Goal: Task Accomplishment & Management: Complete application form

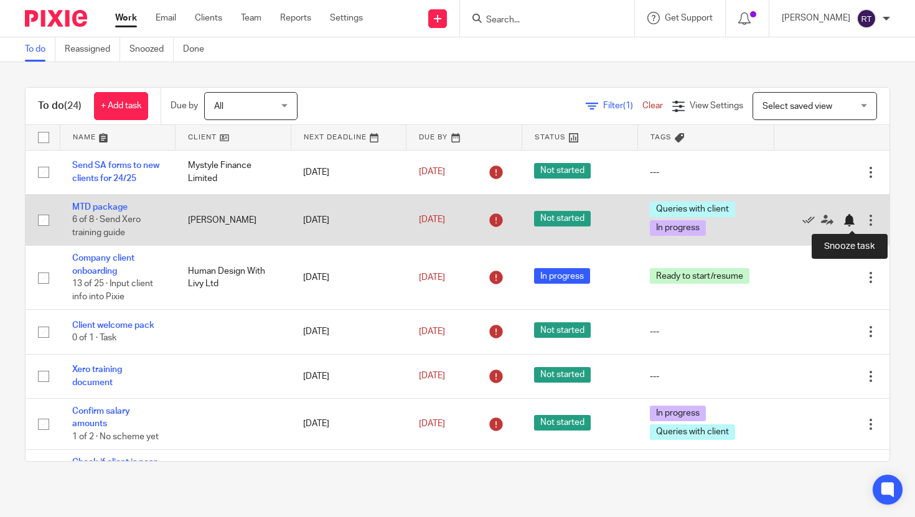
click at [853, 219] on div at bounding box center [849, 220] width 12 height 12
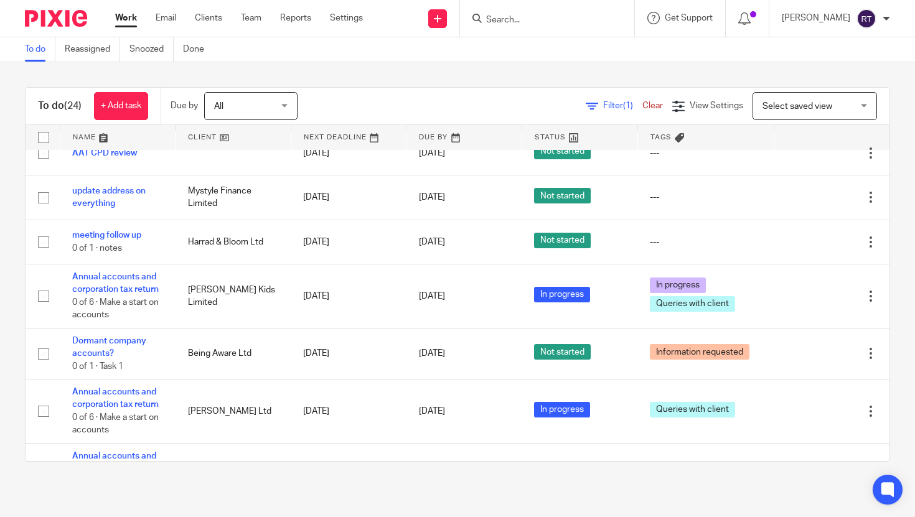
scroll to position [588, 0]
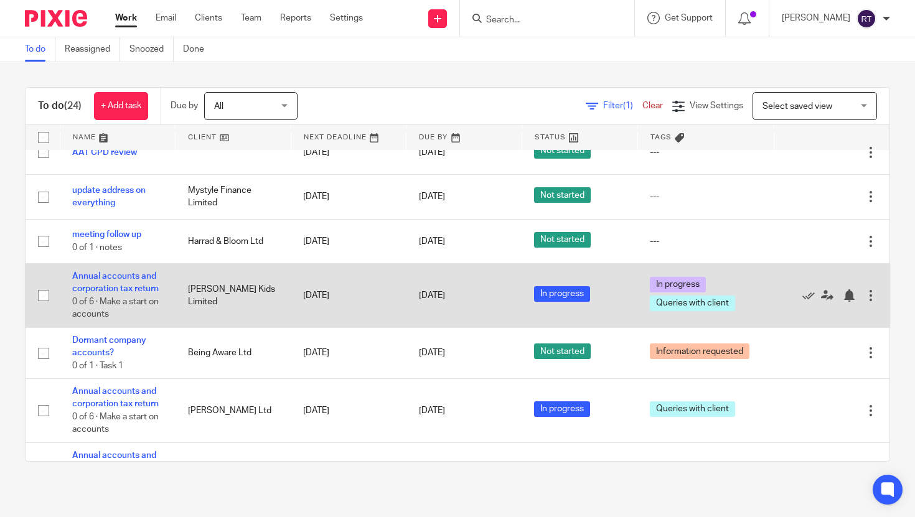
click at [228, 279] on td "Kalmer Kids Limited" at bounding box center [234, 296] width 116 height 64
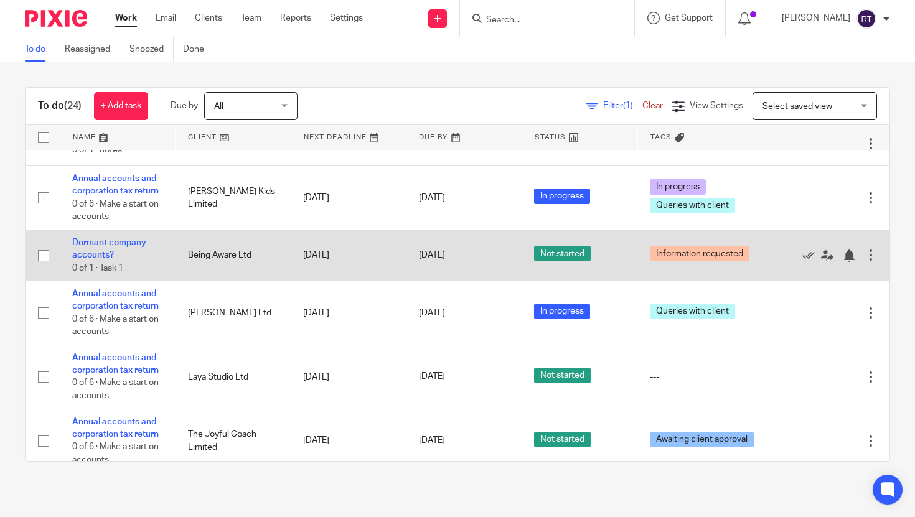
scroll to position [689, 0]
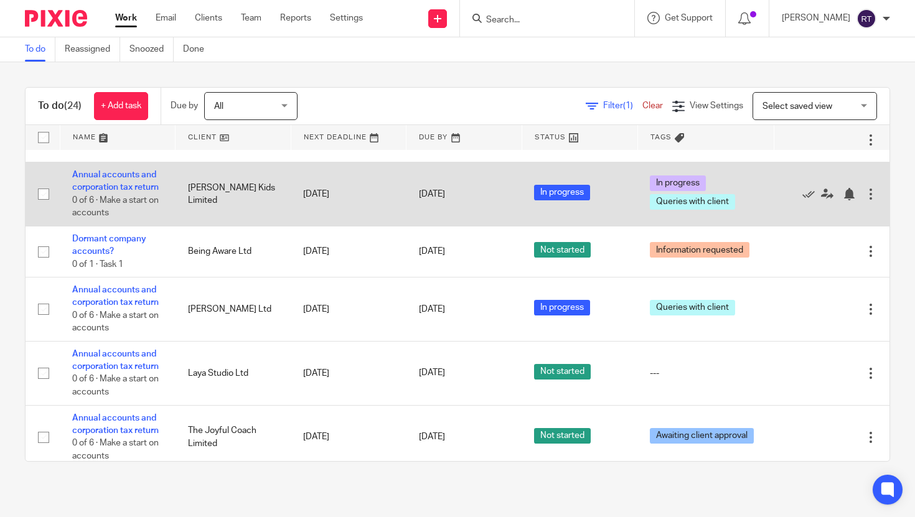
click at [124, 179] on td "Annual accounts and corporation tax return 0 of 6 · Make a start on accounts" at bounding box center [118, 194] width 116 height 64
click at [124, 183] on link "Annual accounts and corporation tax return" at bounding box center [115, 181] width 87 height 21
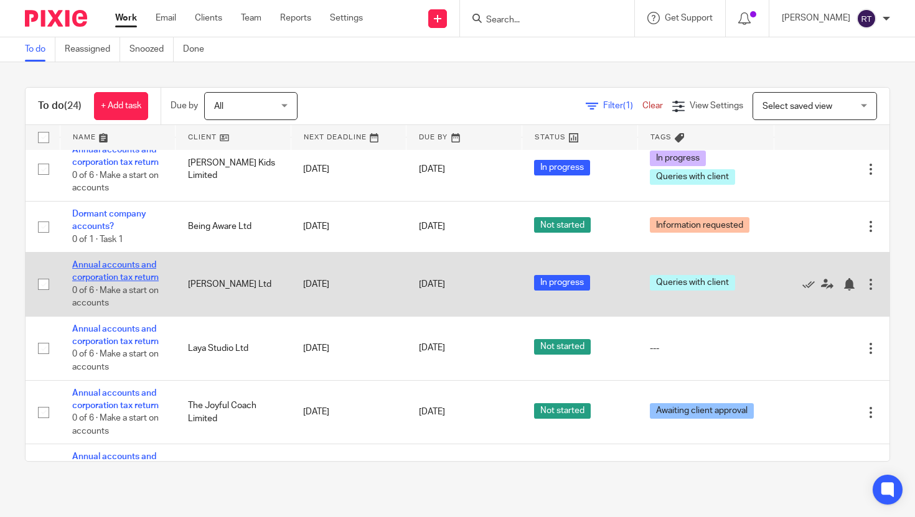
scroll to position [716, 0]
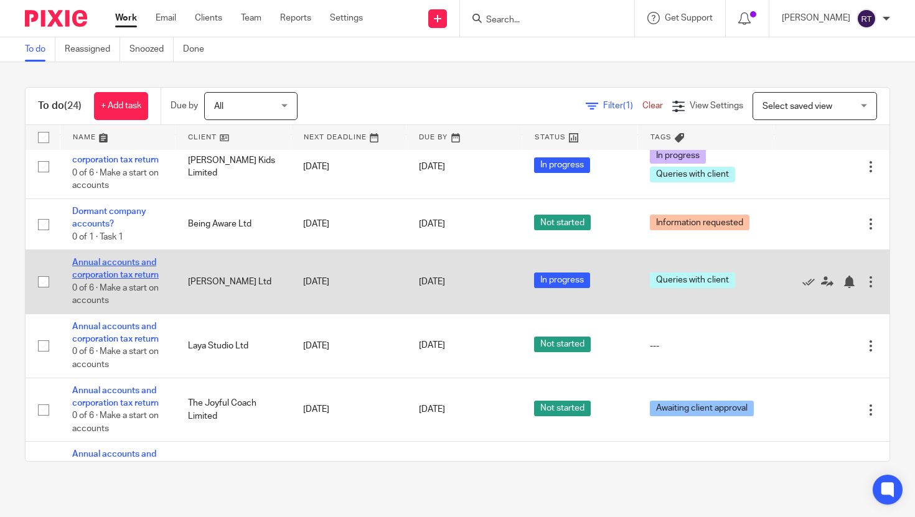
click at [91, 276] on link "Annual accounts and corporation tax return" at bounding box center [115, 268] width 87 height 21
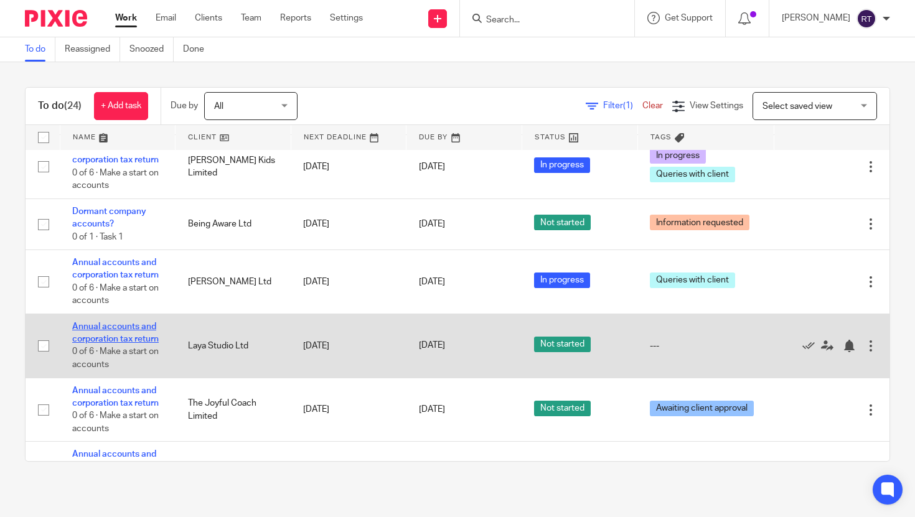
click at [90, 335] on link "Annual accounts and corporation tax return" at bounding box center [115, 332] width 87 height 21
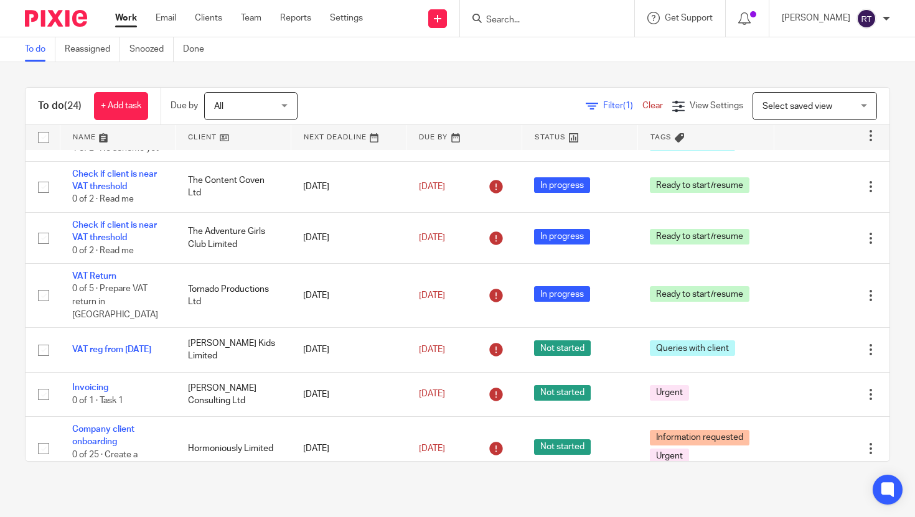
scroll to position [0, 0]
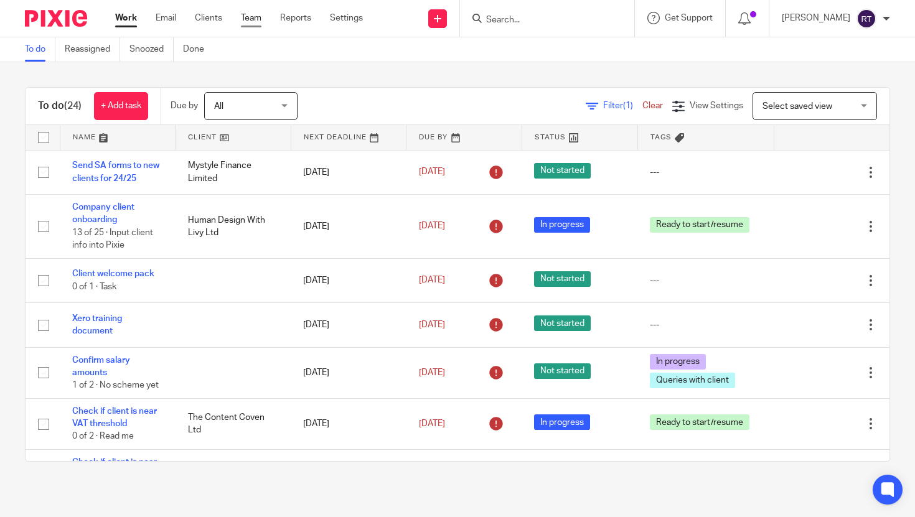
click at [248, 21] on link "Team" at bounding box center [251, 18] width 21 height 12
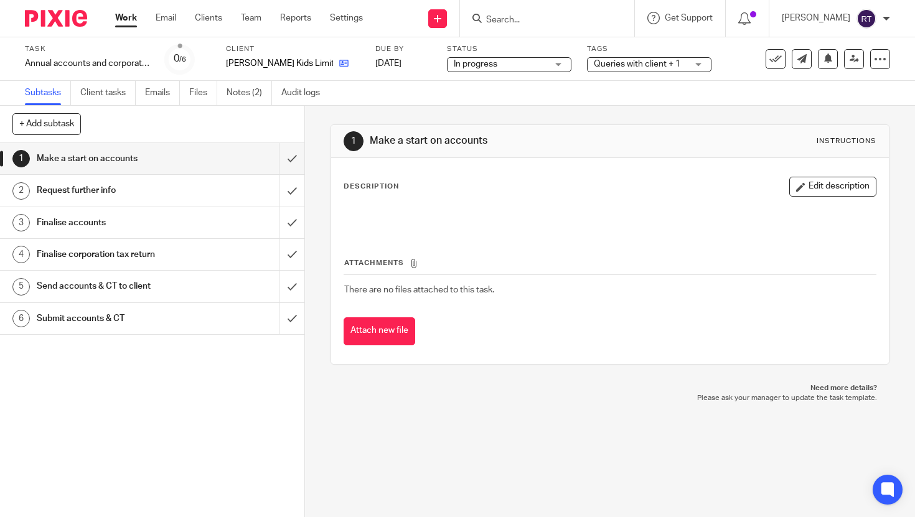
click at [339, 67] on icon at bounding box center [343, 63] width 9 height 9
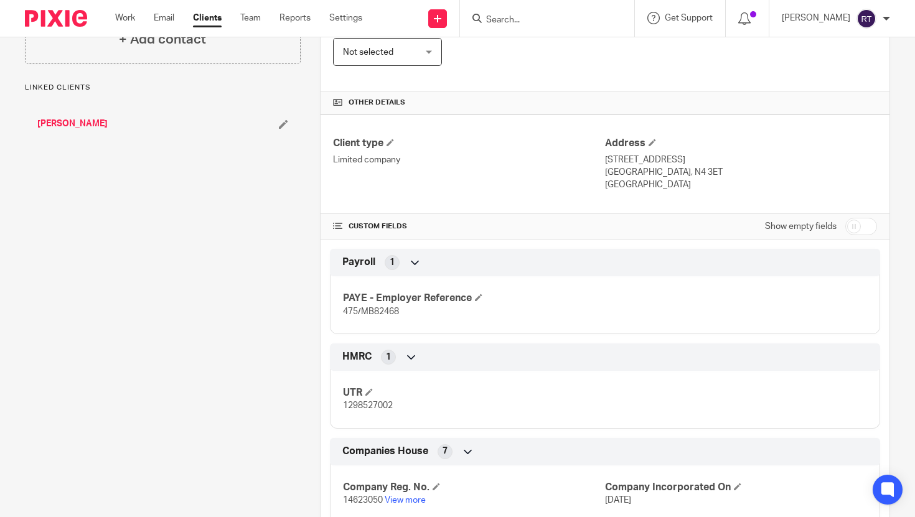
scroll to position [373, 0]
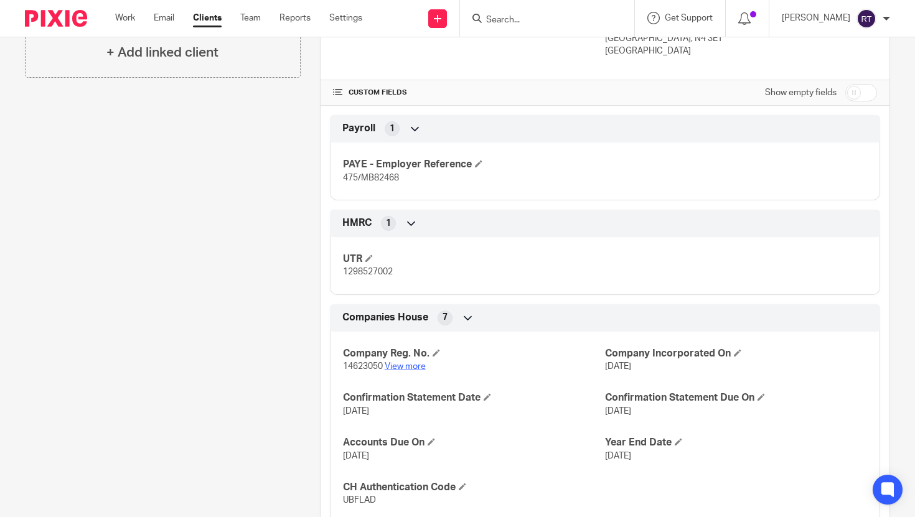
click at [405, 367] on link "View more" at bounding box center [405, 366] width 41 height 9
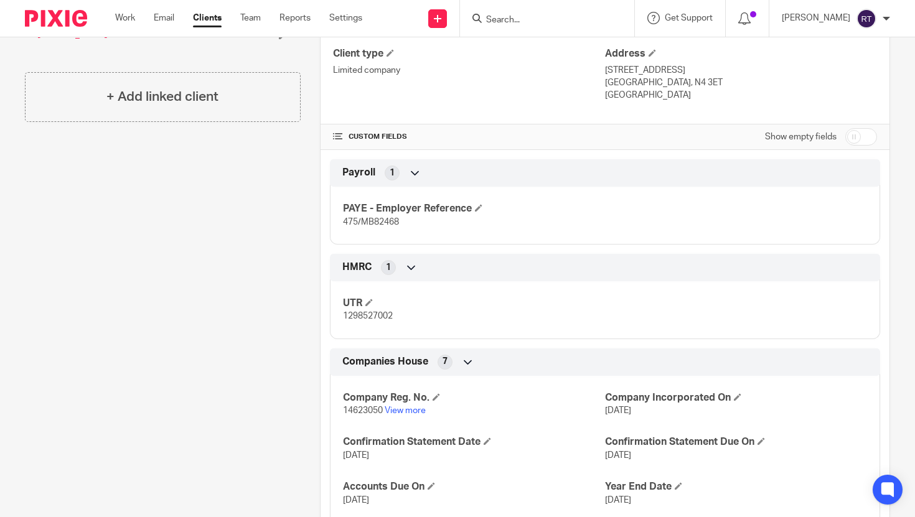
scroll to position [414, 0]
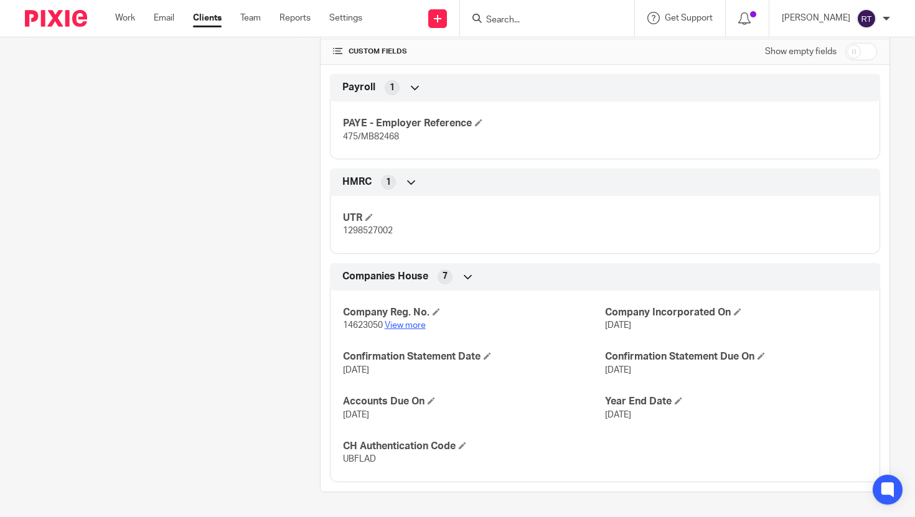
click at [395, 324] on link "View more" at bounding box center [405, 325] width 41 height 9
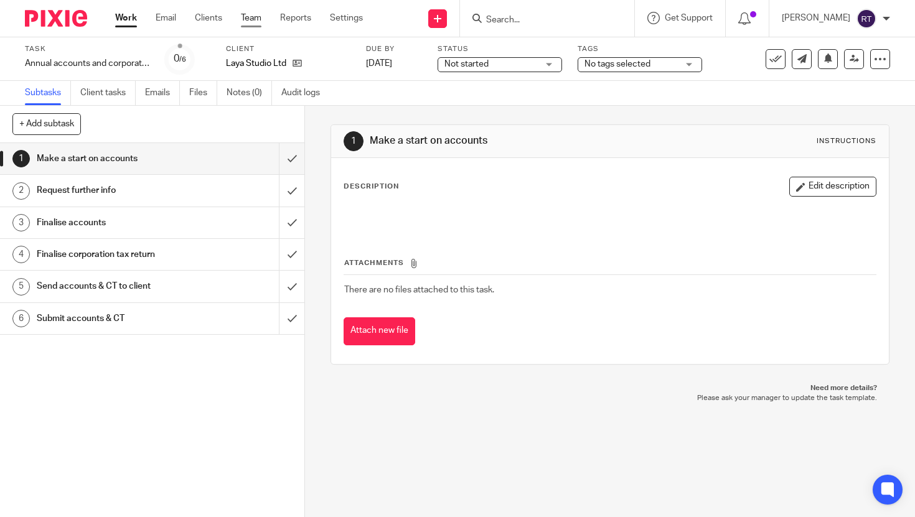
click at [251, 15] on link "Team" at bounding box center [251, 18] width 21 height 12
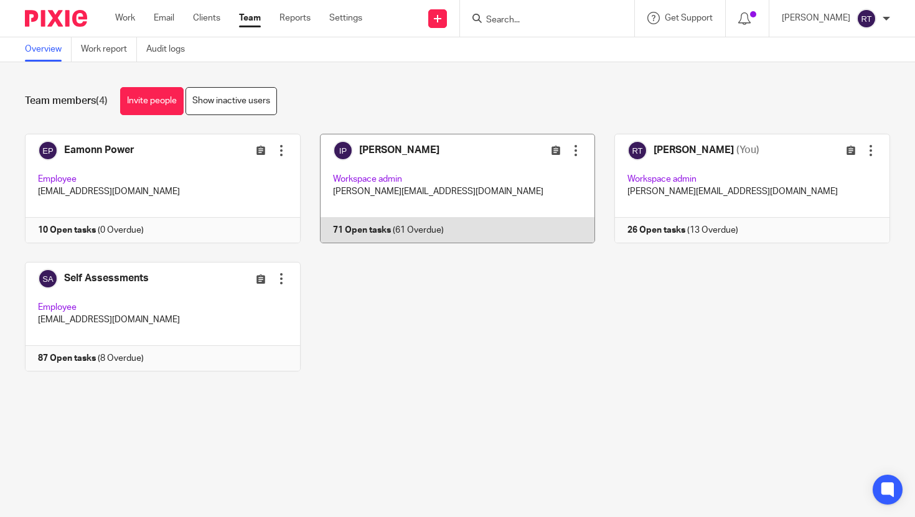
click at [374, 189] on link at bounding box center [448, 189] width 295 height 110
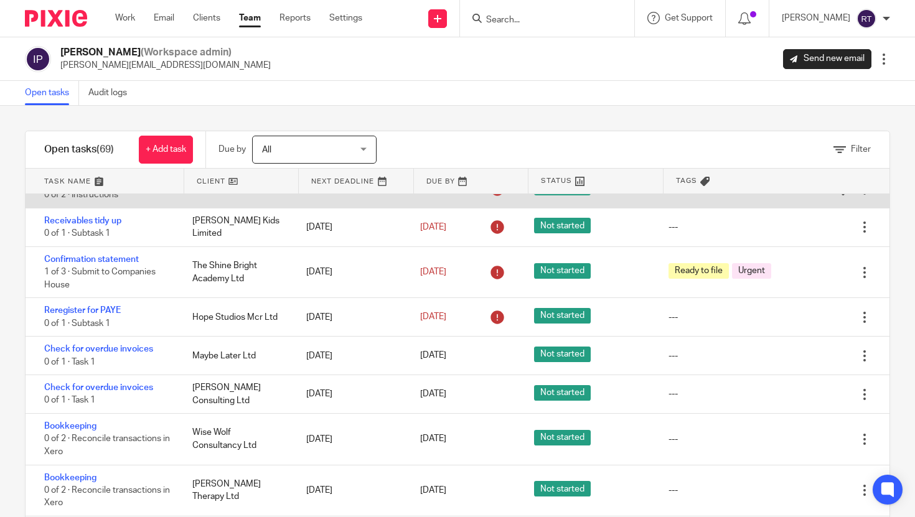
scroll to position [2515, 0]
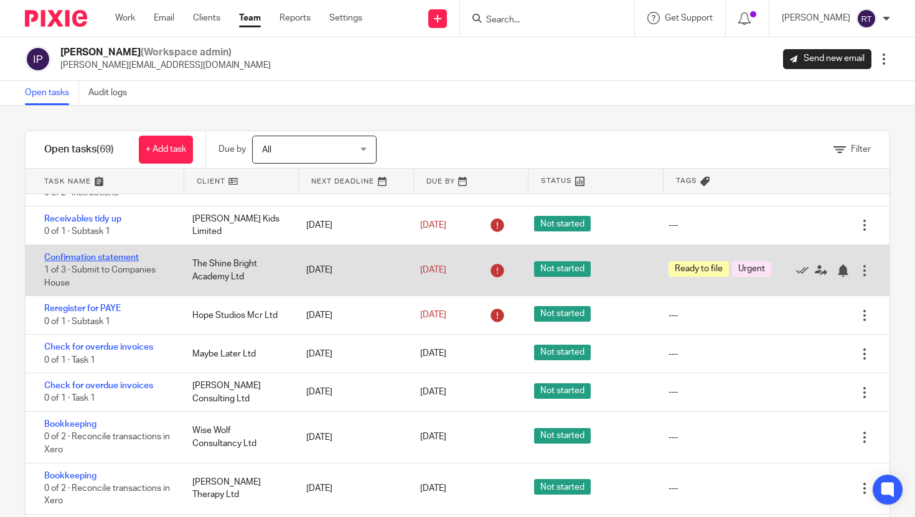
click at [78, 262] on link "Confirmation statement" at bounding box center [91, 257] width 95 height 9
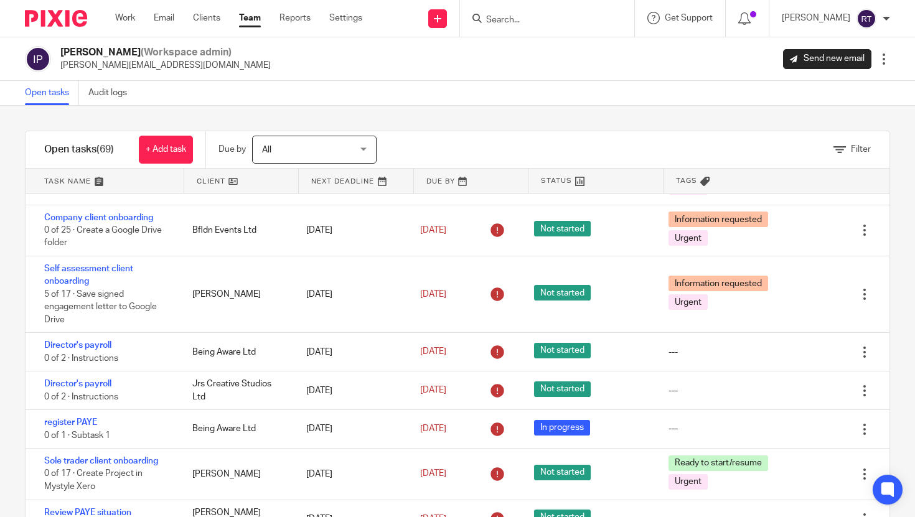
scroll to position [0, 0]
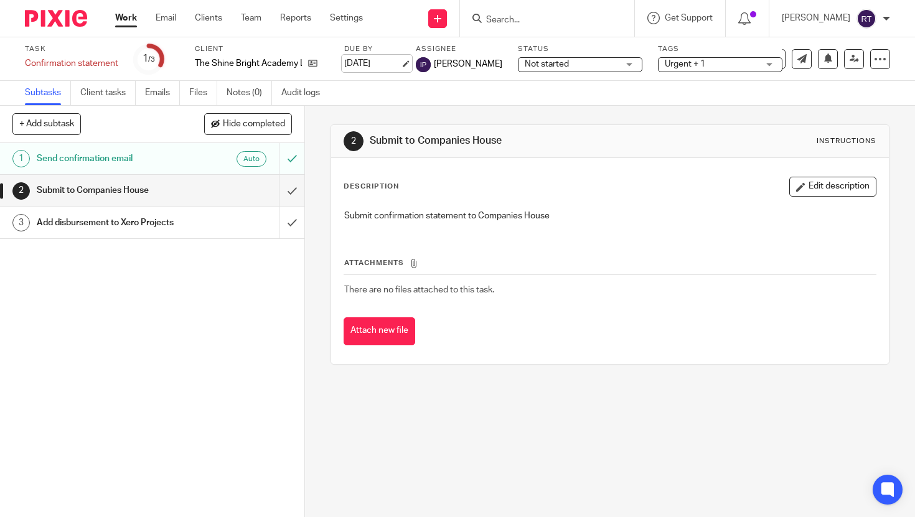
click at [356, 57] on link "[DATE]" at bounding box center [372, 63] width 56 height 13
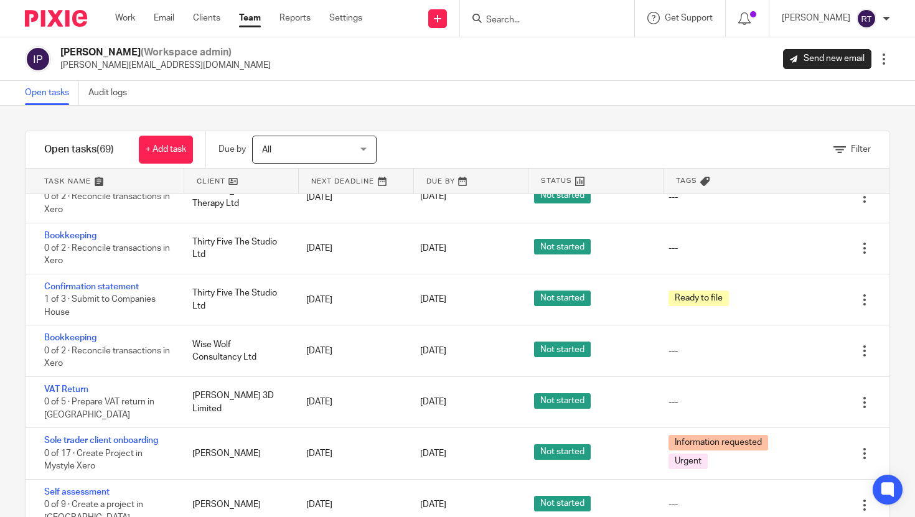
scroll to position [39, 0]
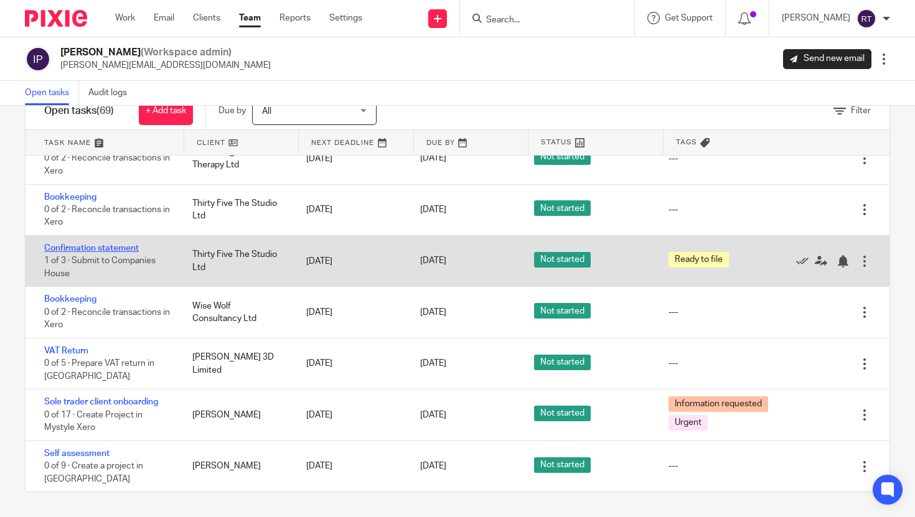
click at [99, 244] on link "Confirmation statement" at bounding box center [91, 248] width 95 height 9
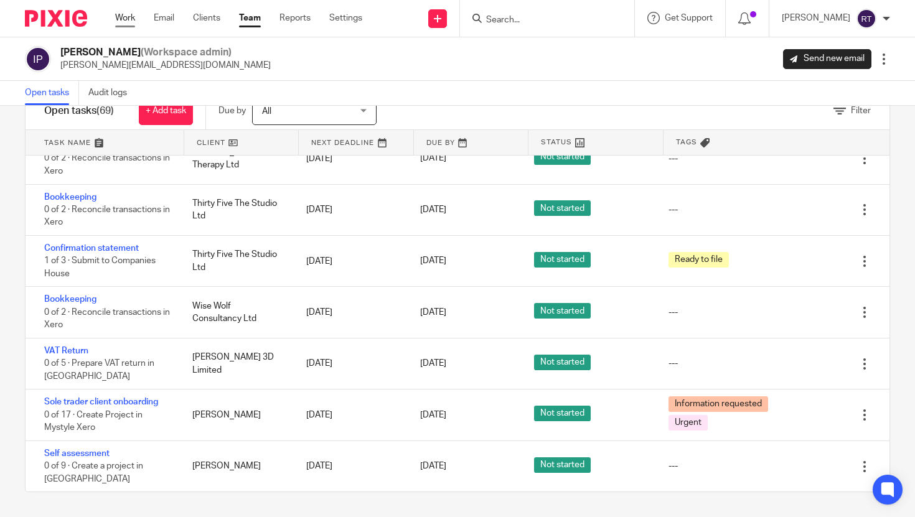
click at [129, 24] on link "Work" at bounding box center [125, 18] width 20 height 12
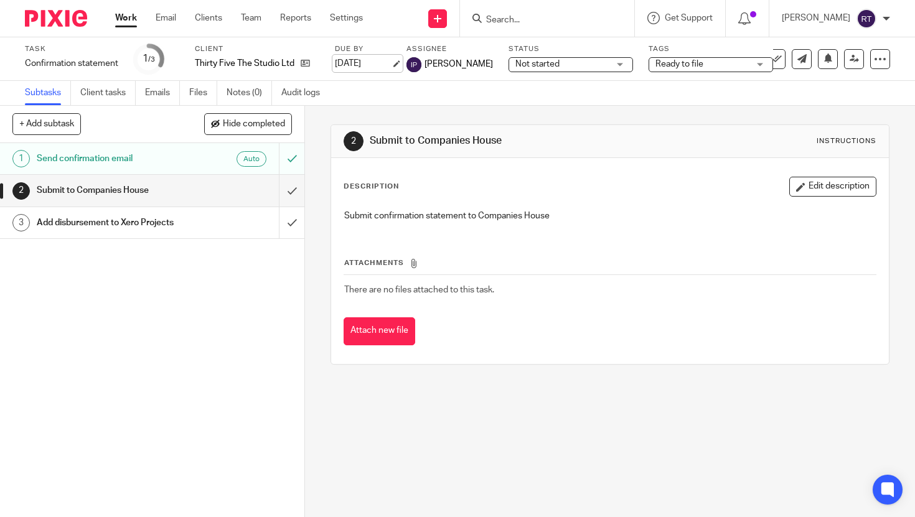
click at [342, 65] on link "[DATE]" at bounding box center [363, 63] width 56 height 13
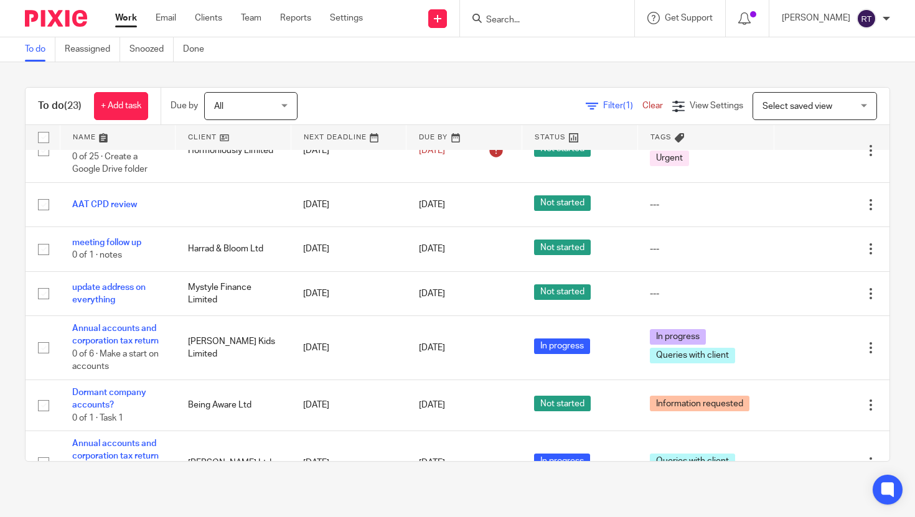
scroll to position [683, 0]
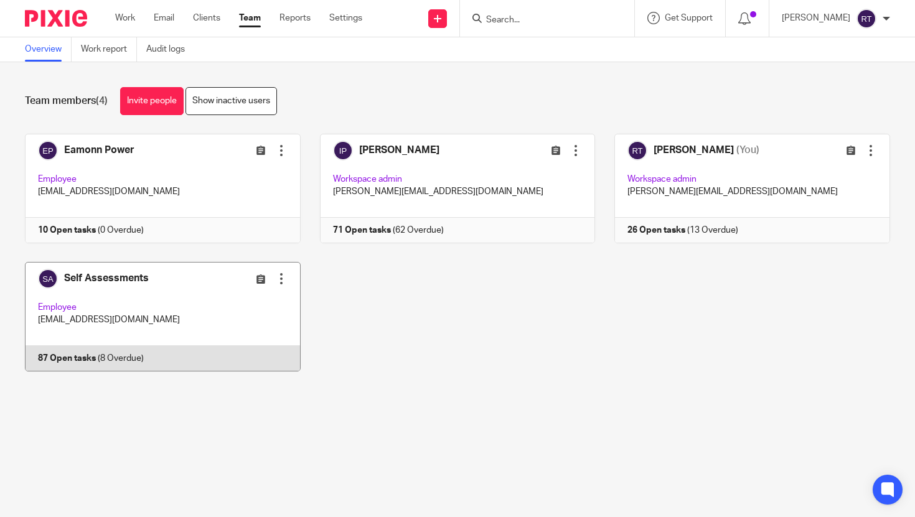
click at [182, 305] on link at bounding box center [153, 317] width 295 height 110
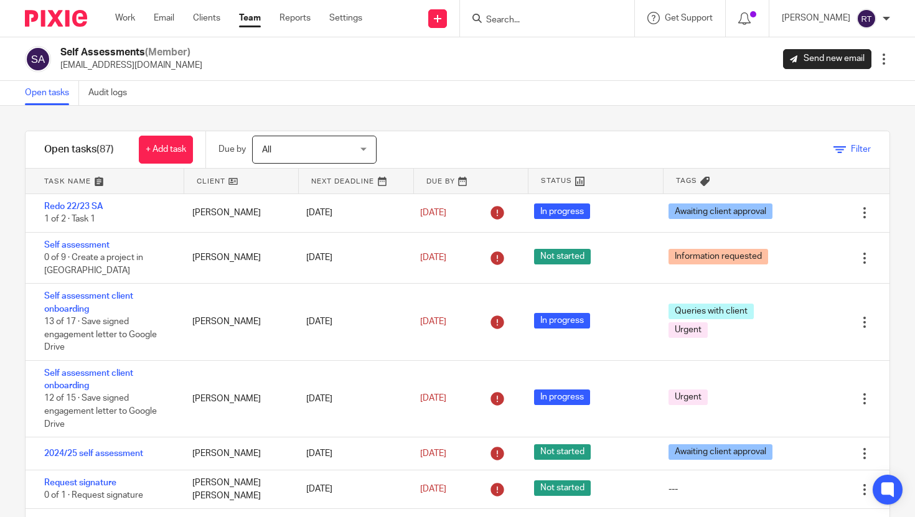
click at [840, 154] on icon at bounding box center [839, 150] width 12 height 12
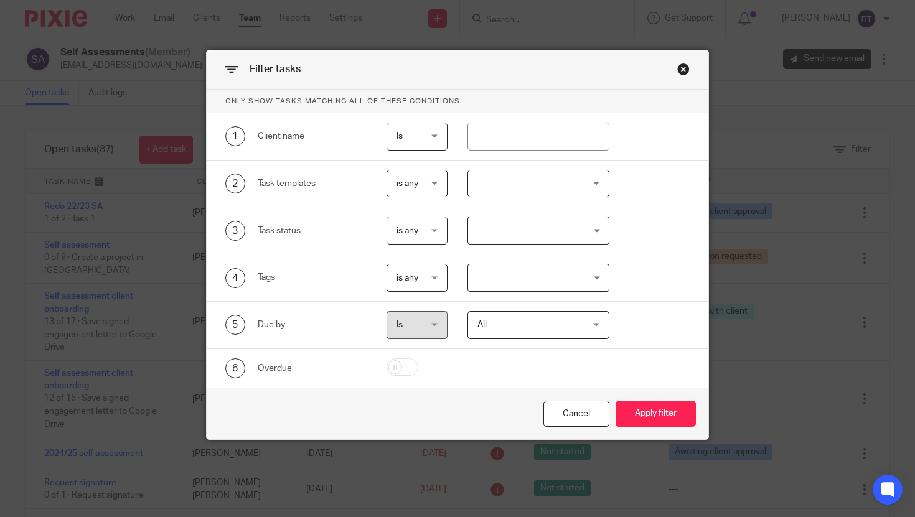
click at [504, 202] on div "2 Task templates is any is any is any is none is_any New client onboarding - Ar…" at bounding box center [458, 184] width 502 height 47
click at [504, 189] on div at bounding box center [538, 184] width 142 height 28
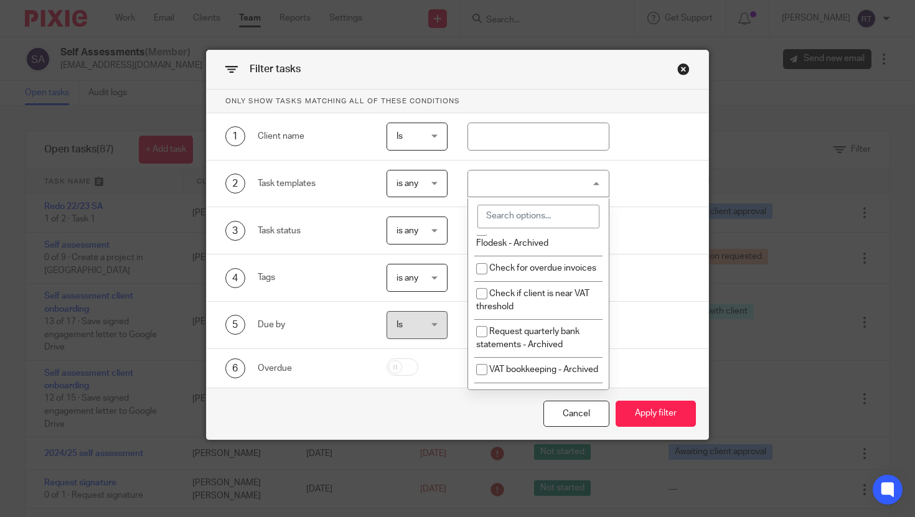
scroll to position [1279, 0]
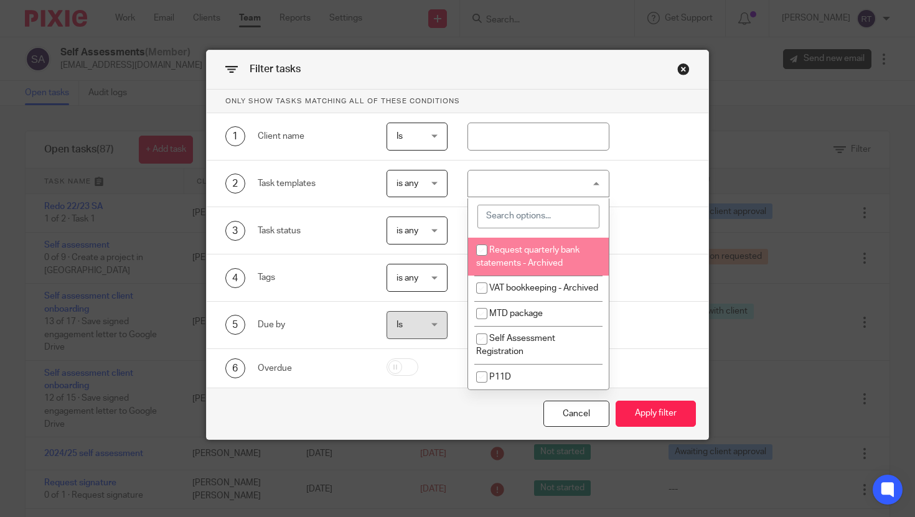
click at [537, 223] on input "search" at bounding box center [538, 217] width 122 height 24
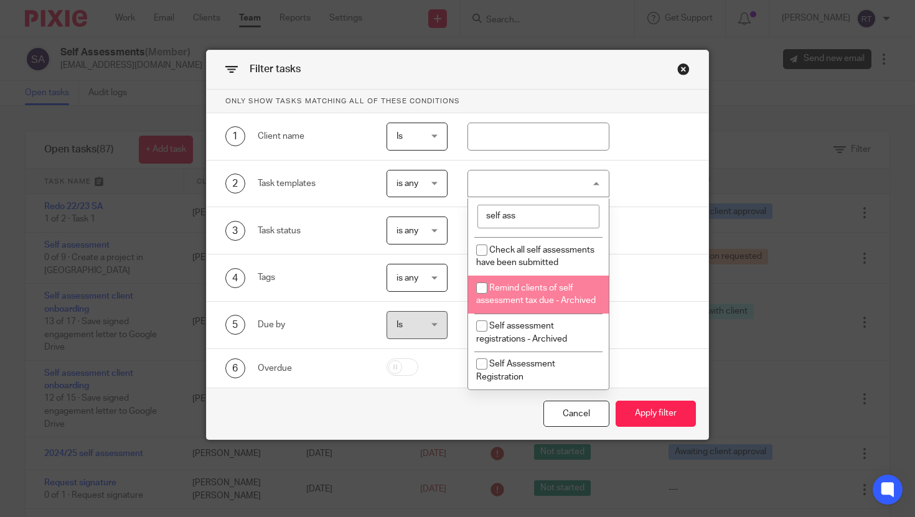
scroll to position [0, 0]
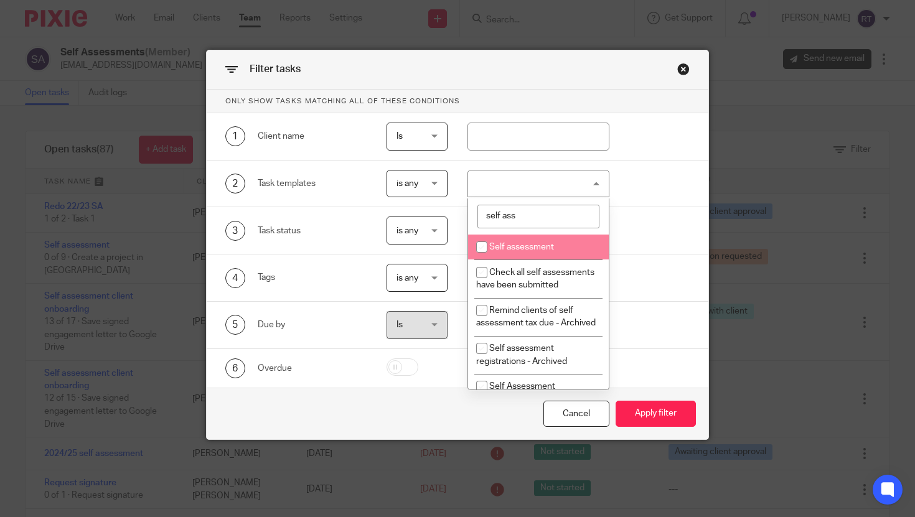
type input "self ass"
click at [520, 253] on li "Self assessment" at bounding box center [538, 248] width 141 height 26
checkbox input "true"
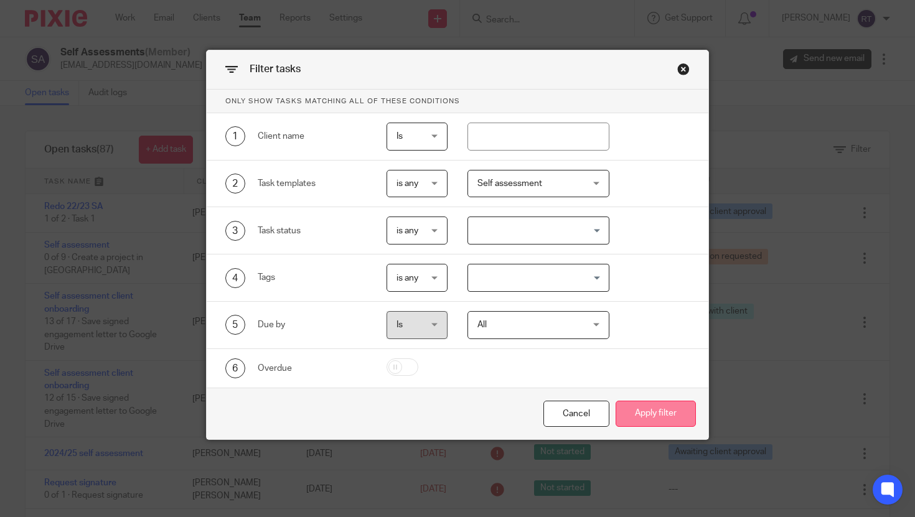
click at [644, 422] on button "Apply filter" at bounding box center [656, 414] width 80 height 27
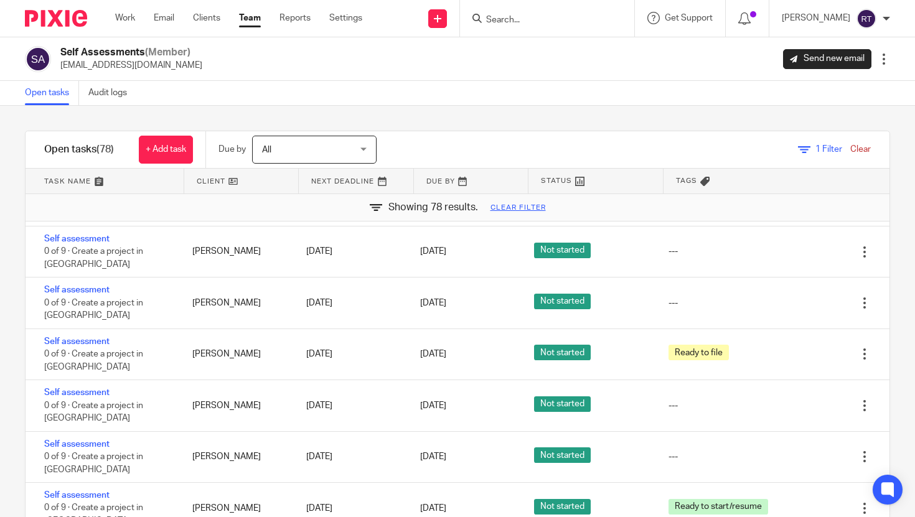
scroll to position [261, 0]
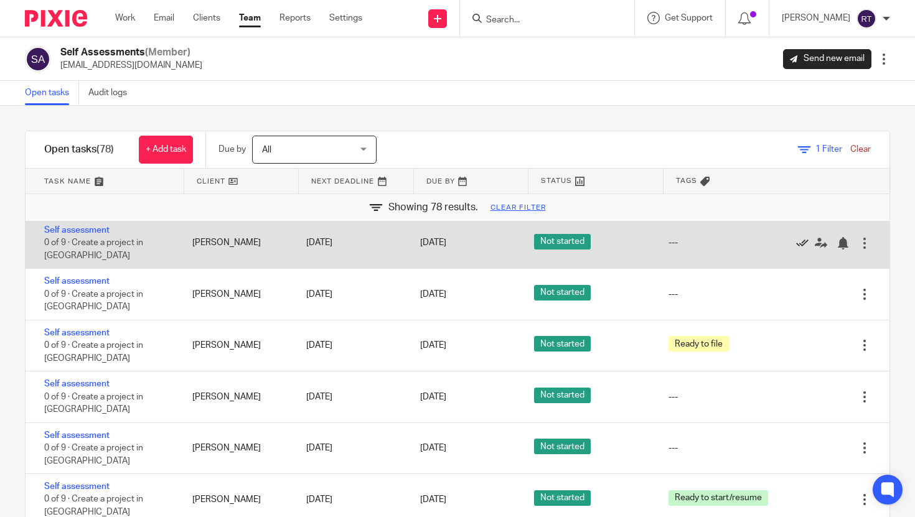
click at [804, 248] on icon at bounding box center [802, 243] width 12 height 12
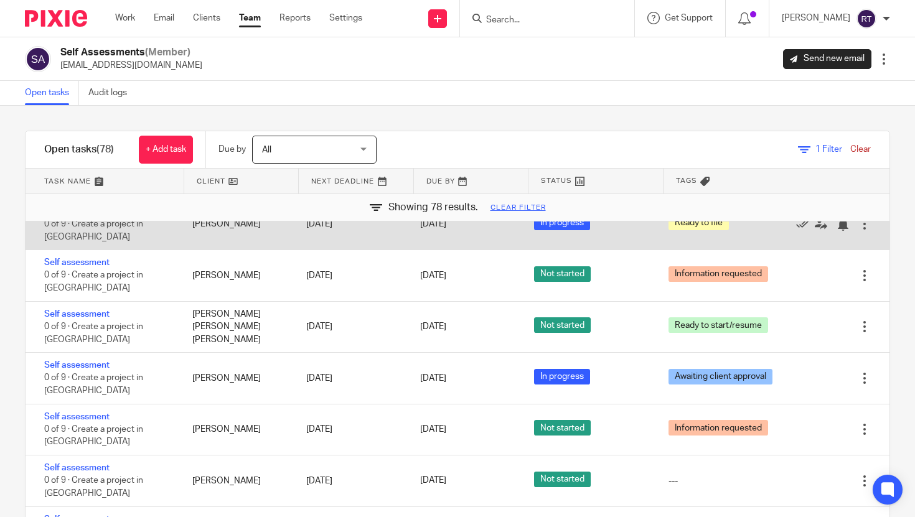
scroll to position [3699, 0]
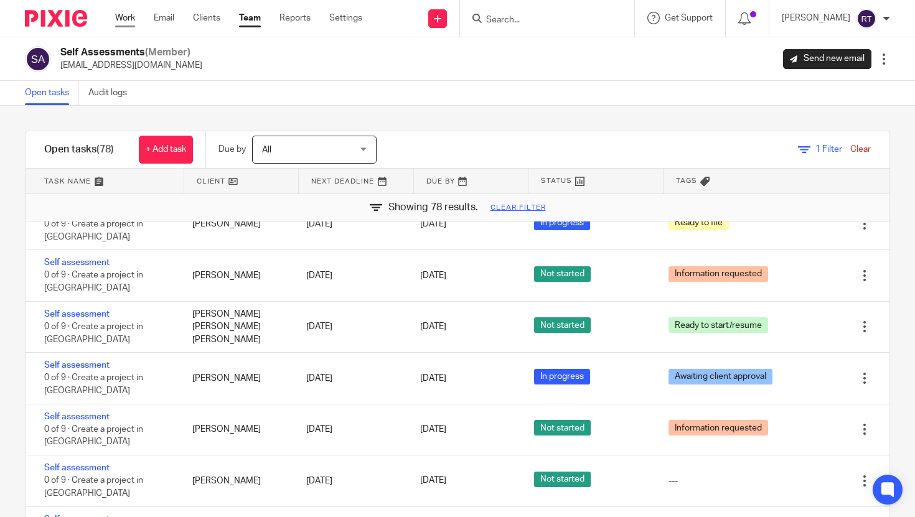
click at [126, 24] on link "Work" at bounding box center [125, 18] width 20 height 12
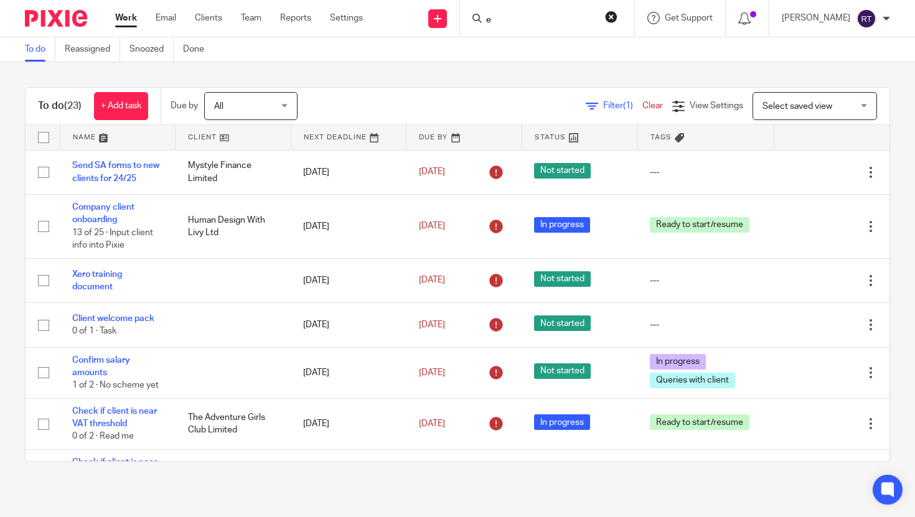
click at [572, 22] on input "e" at bounding box center [541, 20] width 112 height 11
click at [522, 22] on input "ett" at bounding box center [541, 20] width 112 height 11
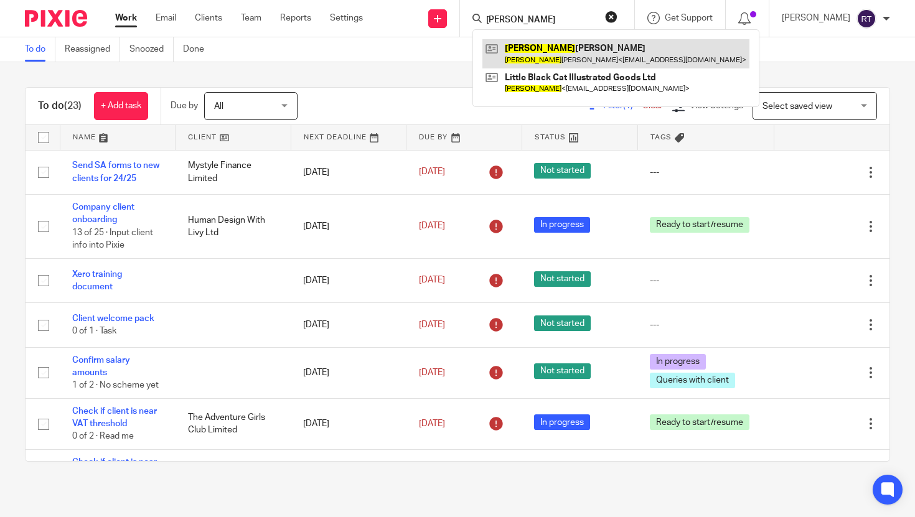
type input "sarah"
click at [551, 56] on link at bounding box center [615, 53] width 267 height 29
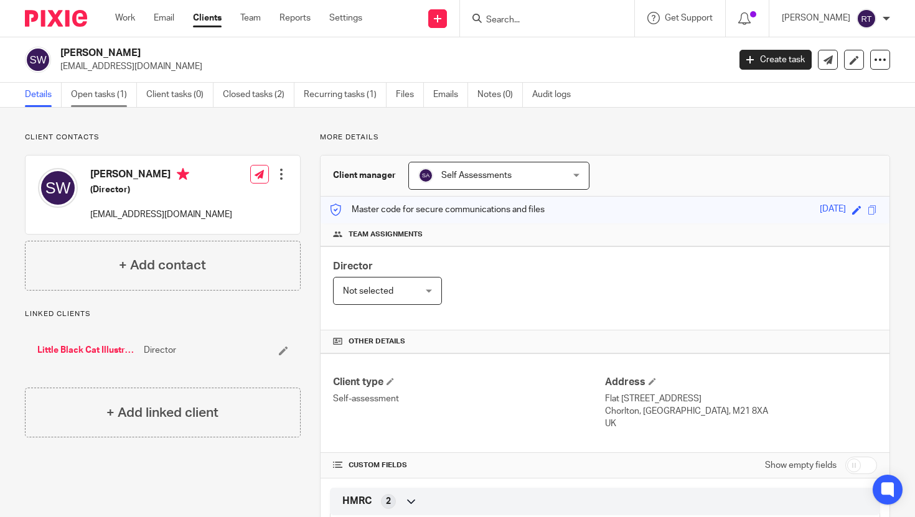
click at [88, 96] on link "Open tasks (1)" at bounding box center [104, 95] width 66 height 24
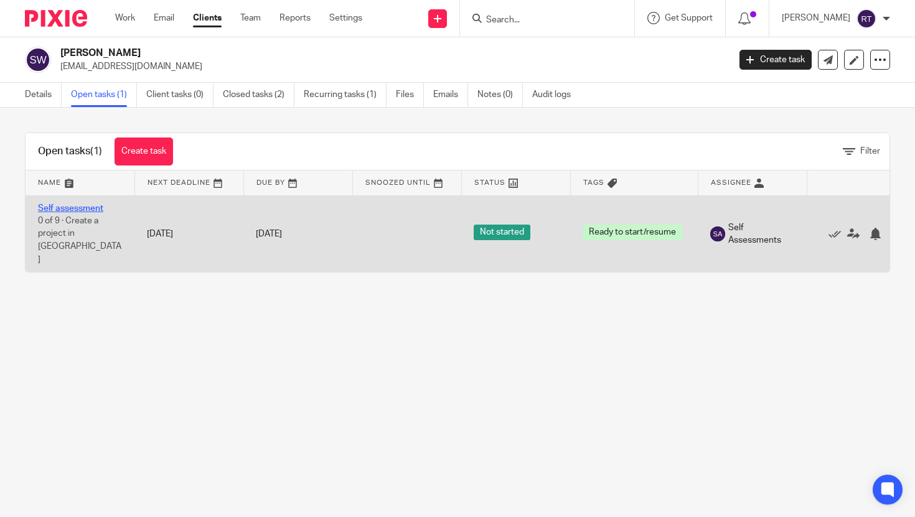
click at [86, 213] on link "Self assessment" at bounding box center [70, 208] width 65 height 9
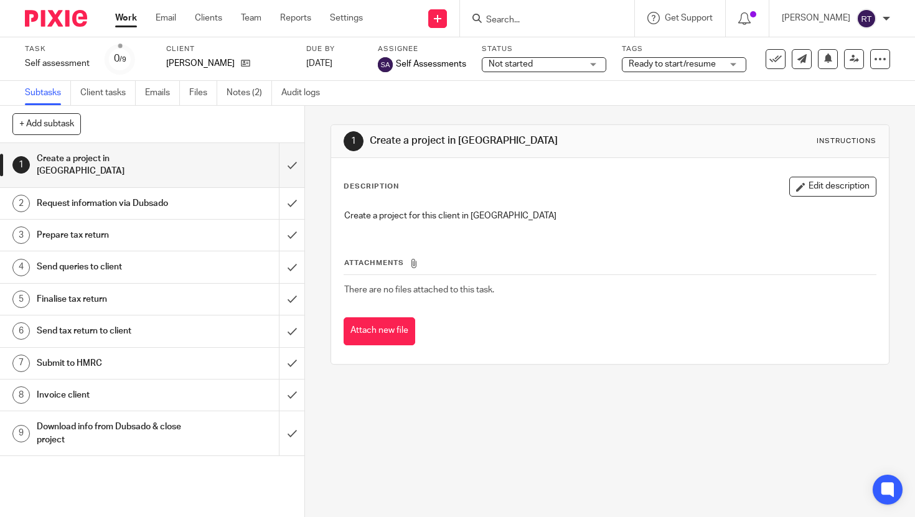
click at [710, 59] on span "Ready to start/resume" at bounding box center [675, 64] width 93 height 13
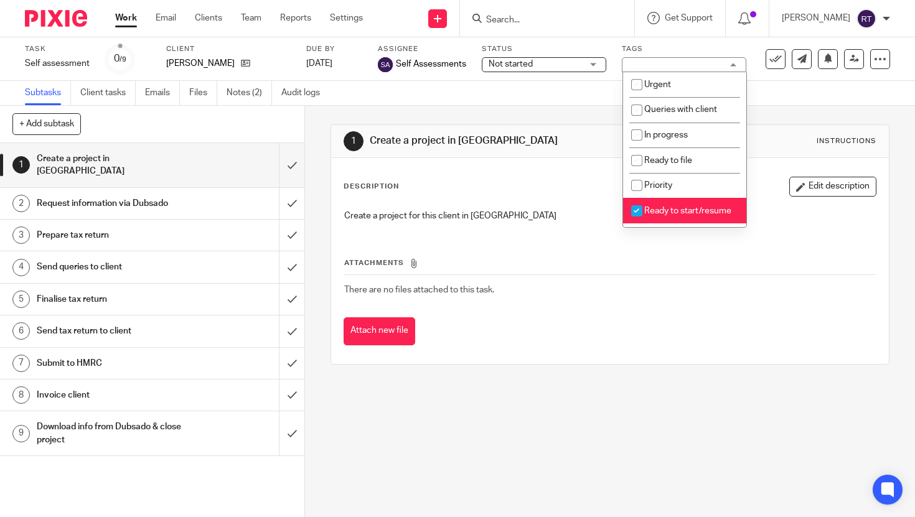
click at [675, 210] on span "Ready to start/resume" at bounding box center [687, 211] width 87 height 9
checkbox input "false"
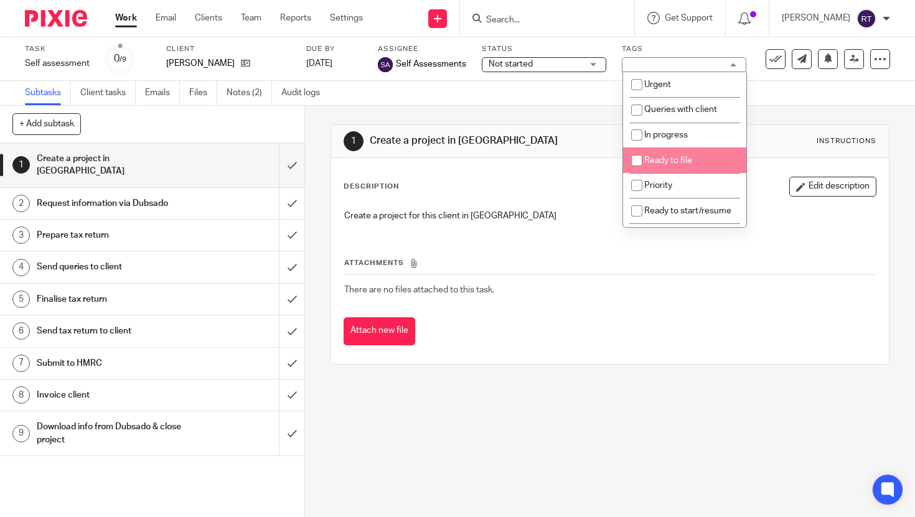
click at [675, 163] on span "Ready to file" at bounding box center [668, 160] width 48 height 9
checkbox input "true"
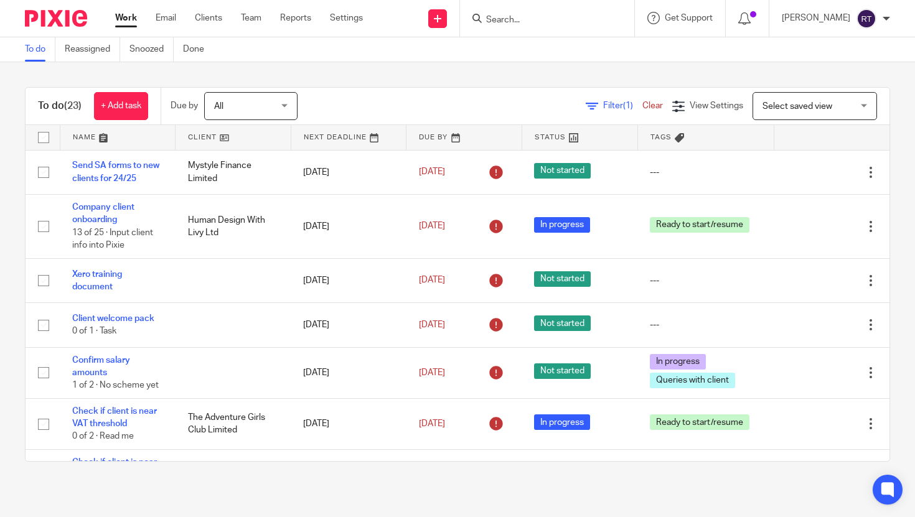
click at [529, 17] on input "Search" at bounding box center [541, 20] width 112 height 11
click at [570, 24] on input "Search" at bounding box center [541, 20] width 112 height 11
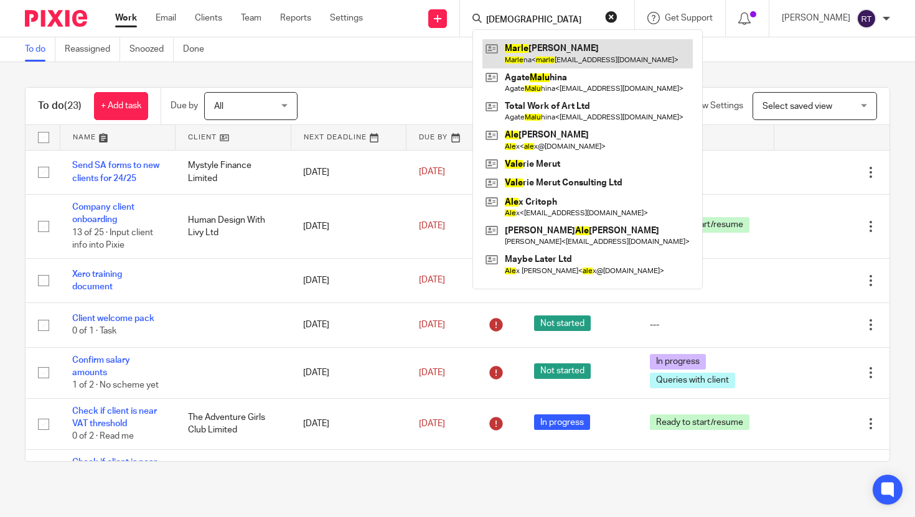
type input "male"
click at [559, 49] on link at bounding box center [587, 53] width 210 height 29
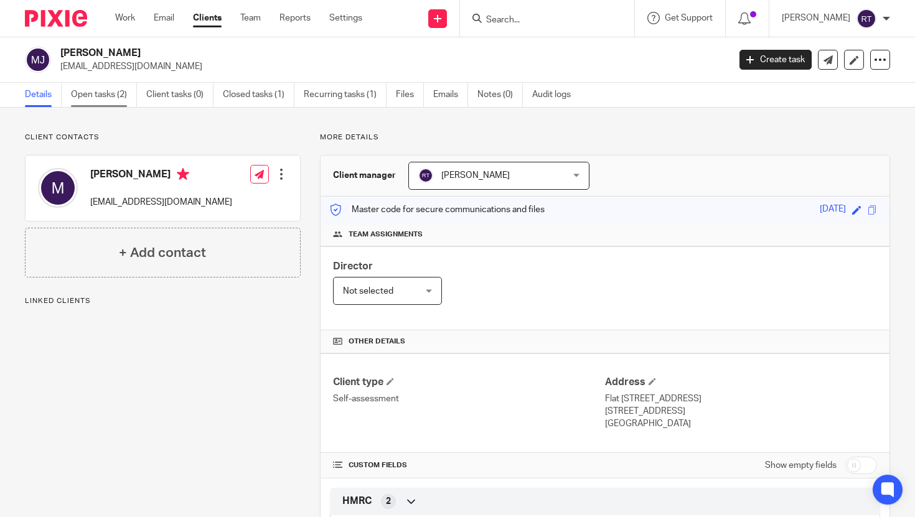
click at [77, 91] on link "Open tasks (2)" at bounding box center [104, 95] width 66 height 24
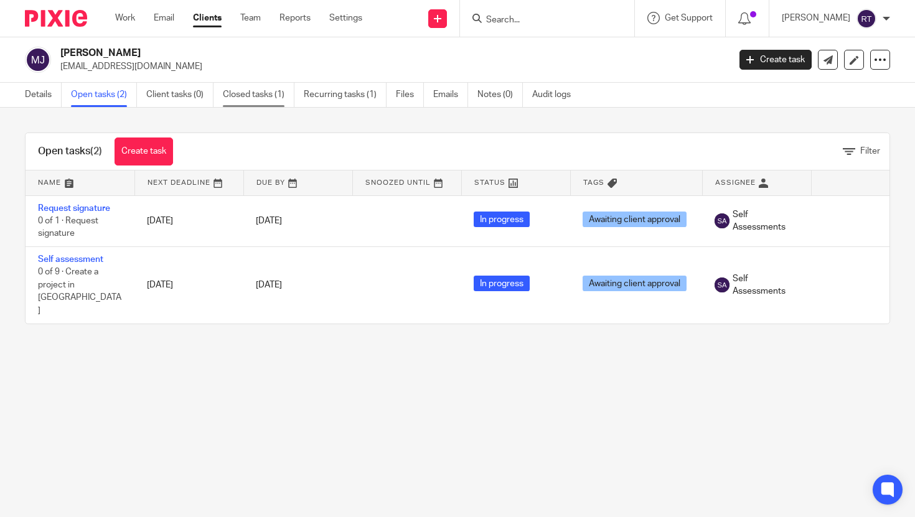
click at [274, 90] on link "Closed tasks (1)" at bounding box center [259, 95] width 72 height 24
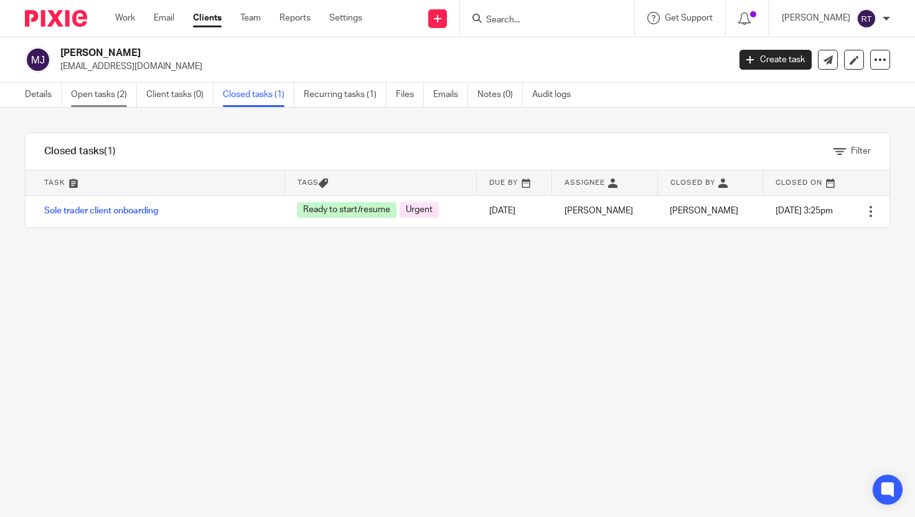
click at [102, 104] on link "Open tasks (2)" at bounding box center [104, 95] width 66 height 24
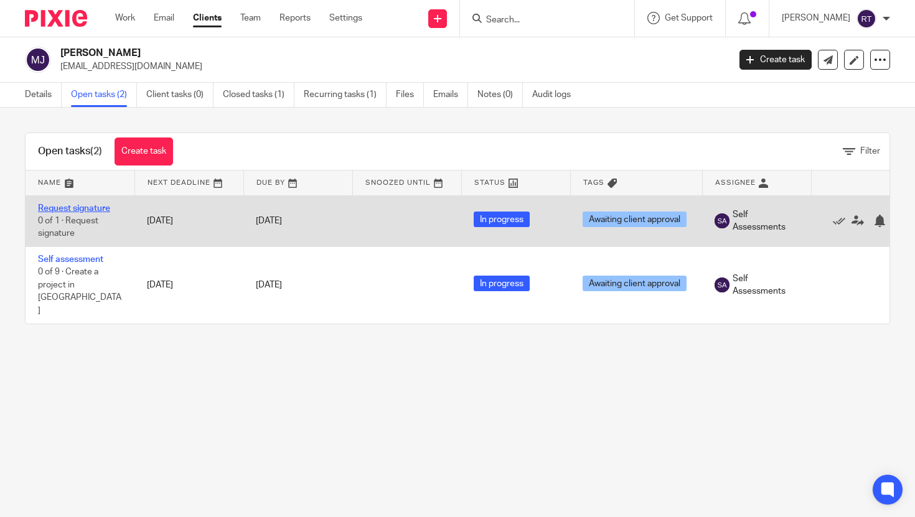
click at [48, 207] on link "Request signature" at bounding box center [74, 208] width 72 height 9
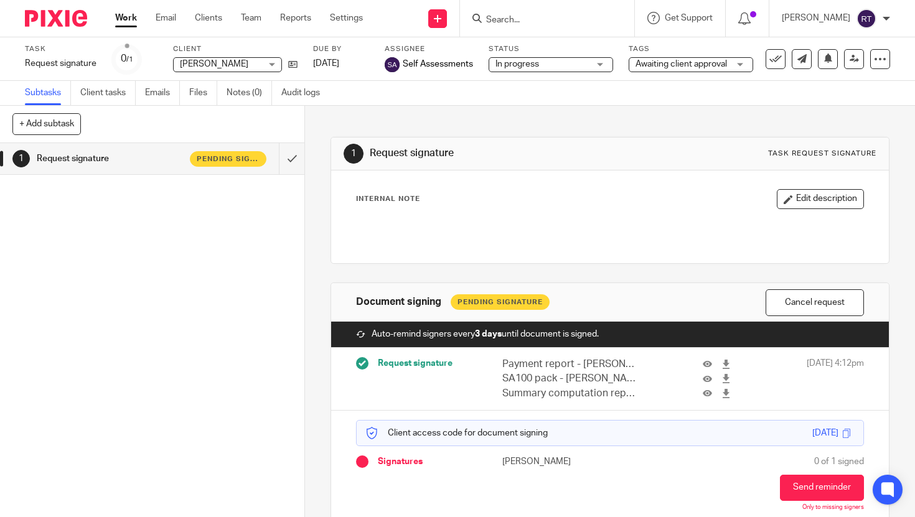
scroll to position [50, 0]
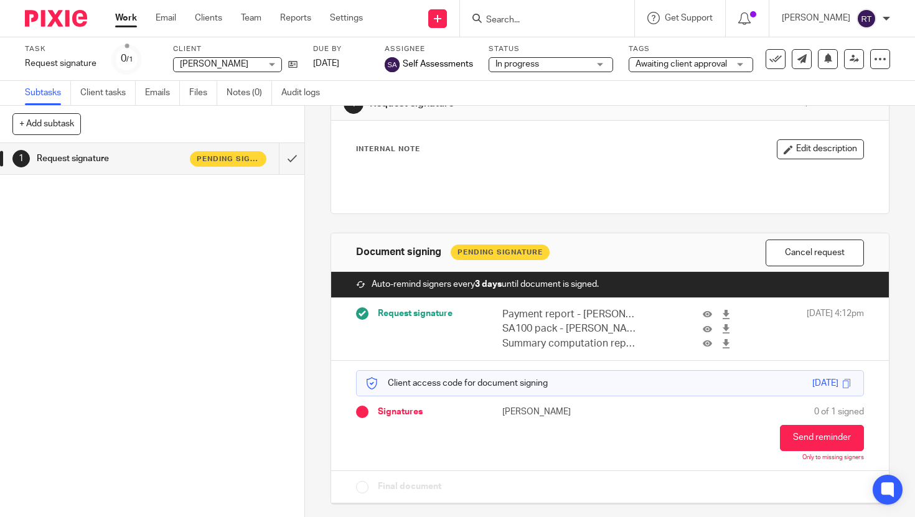
click at [869, 56] on div "Save as a template Apply existing template Advanced task editor Copy task Make …" at bounding box center [828, 59] width 124 height 20
click at [875, 60] on icon at bounding box center [880, 59] width 12 height 12
click at [799, 185] on span "Delete" at bounding box center [805, 181] width 26 height 9
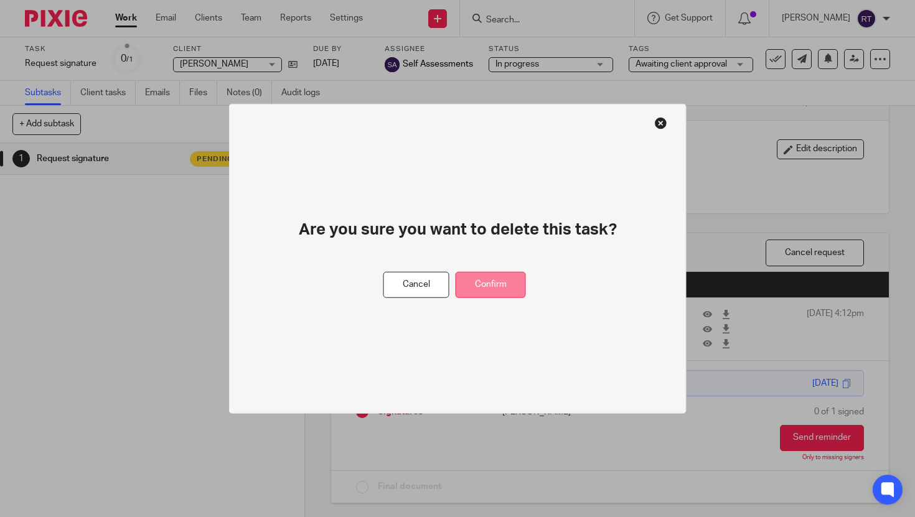
click at [499, 285] on button "Confirm" at bounding box center [491, 284] width 70 height 27
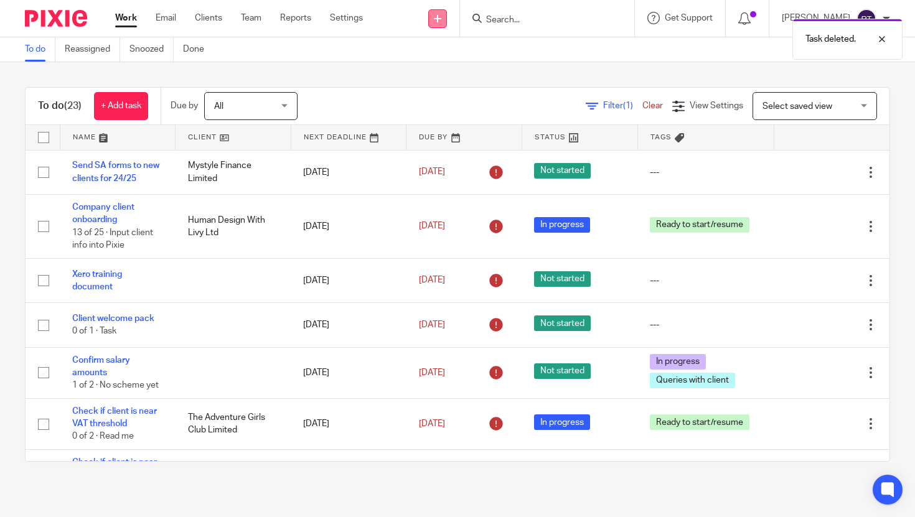
click at [441, 16] on icon at bounding box center [437, 18] width 7 height 7
click at [427, 116] on link "Request signature" at bounding box center [456, 113] width 87 height 18
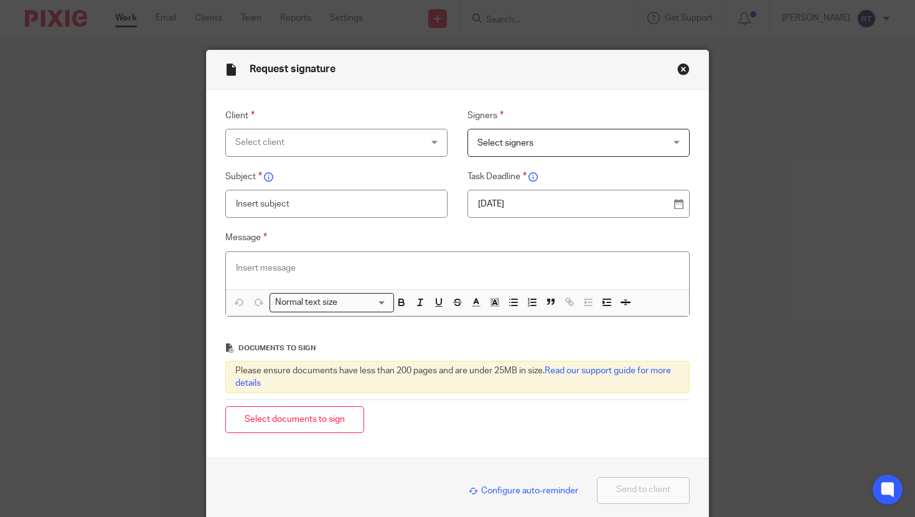
click at [347, 150] on div "Select client" at bounding box center [320, 142] width 170 height 26
type input "marle"
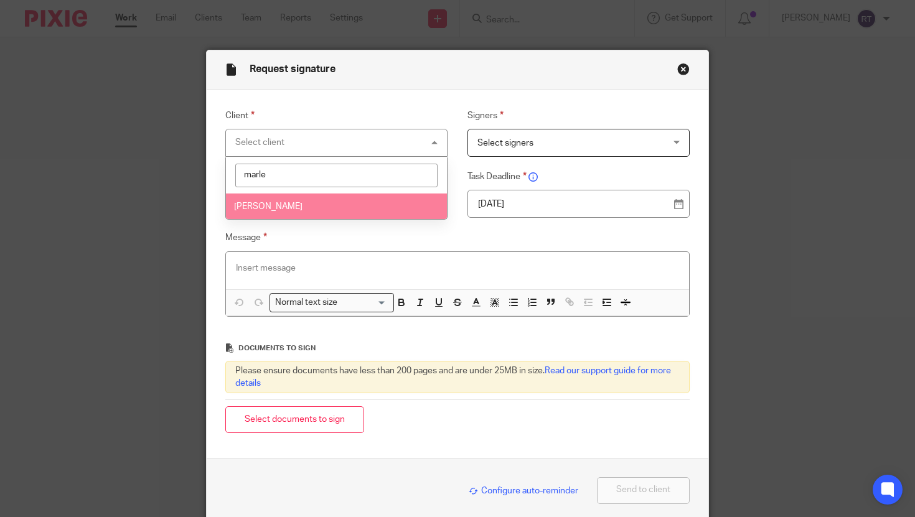
click at [338, 200] on li "[PERSON_NAME]" at bounding box center [337, 207] width 222 height 26
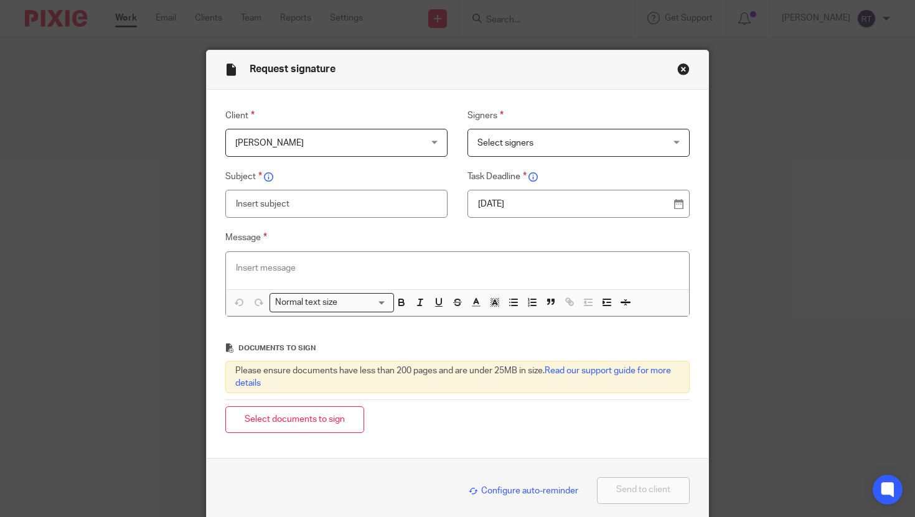
click at [511, 144] on span "Select signers" at bounding box center [505, 143] width 56 height 9
click at [512, 171] on span "[PERSON_NAME]" at bounding box center [523, 170] width 68 height 9
checkbox input "true"
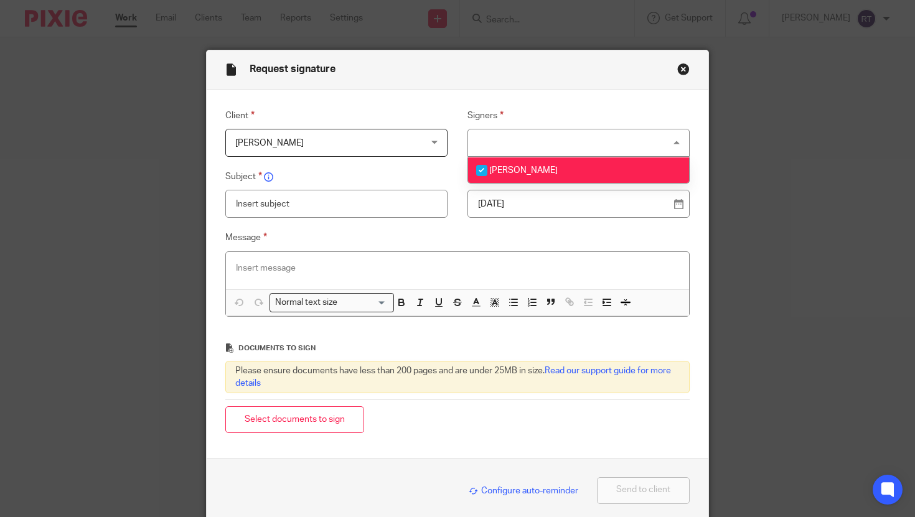
click at [400, 200] on input "text" at bounding box center [336, 204] width 223 height 28
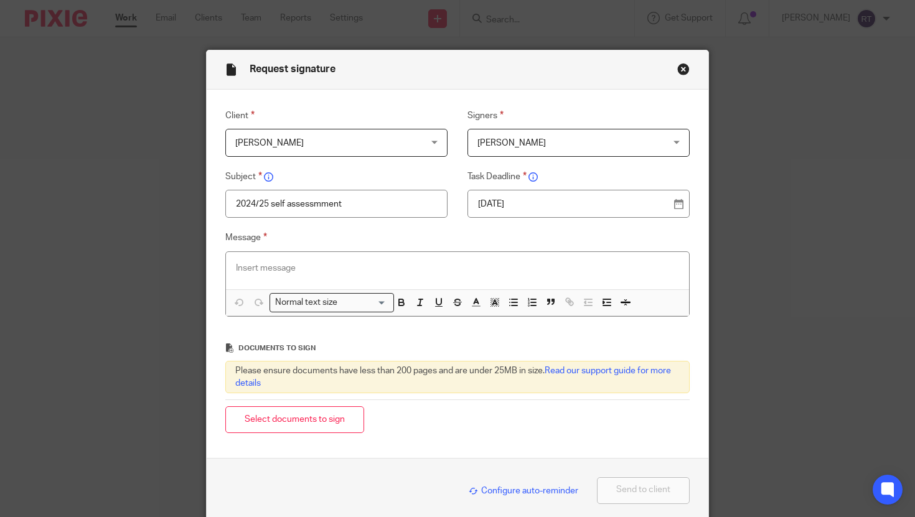
click at [329, 204] on input "2024/25 self assessmment" at bounding box center [336, 204] width 223 height 28
click at [363, 245] on label "Message" at bounding box center [457, 237] width 465 height 15
click at [363, 255] on div at bounding box center [458, 270] width 464 height 37
click at [533, 196] on div "22 Sep 2025" at bounding box center [578, 204] width 223 height 28
click at [527, 199] on p "22 Sep 2025" at bounding box center [574, 204] width 192 height 12
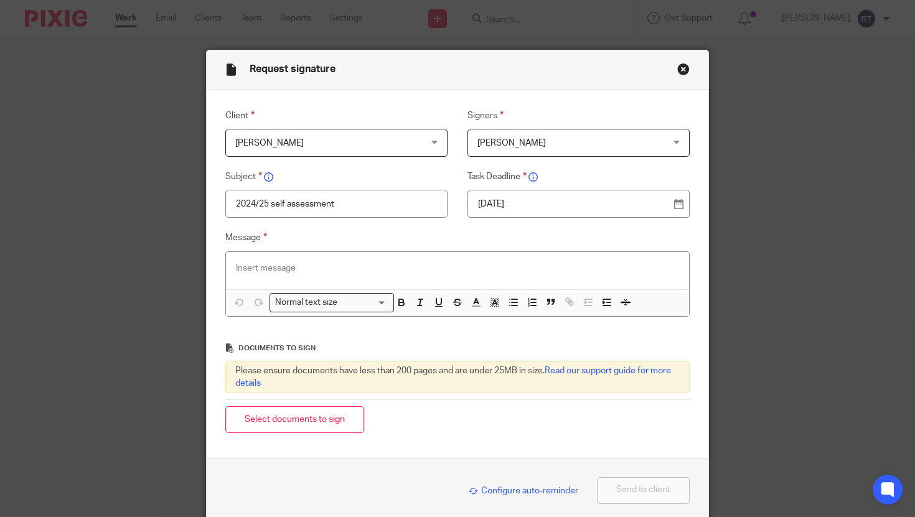
click at [402, 211] on input "2024/25 self assessment" at bounding box center [336, 204] width 223 height 28
type input "2024/25 self assessment amended"
click at [373, 273] on p at bounding box center [458, 268] width 444 height 12
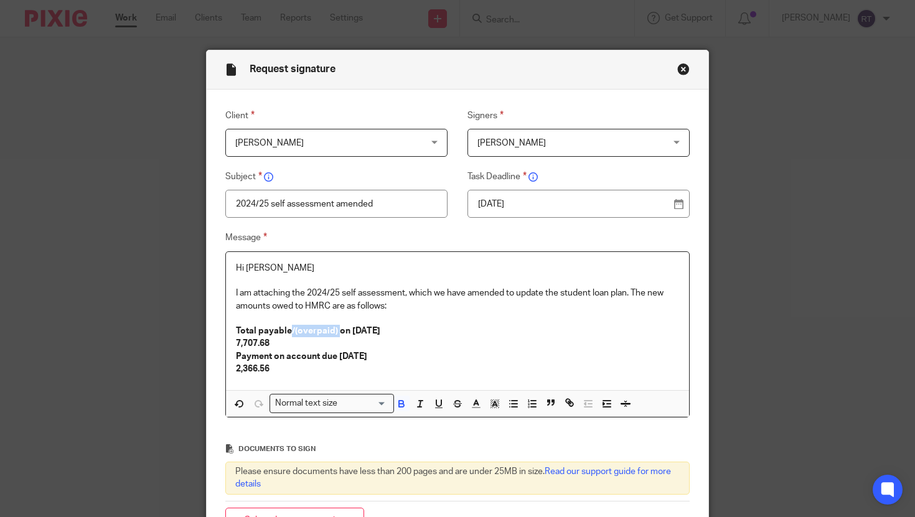
drag, startPoint x: 339, startPoint y: 333, endPoint x: 290, endPoint y: 333, distance: 48.6
click at [290, 333] on strong "Total payable/(overpaid) on 31 January 2026" at bounding box center [308, 331] width 144 height 9
click at [308, 334] on strong "Total payable by on 31 January 2026" at bounding box center [291, 331] width 111 height 9
click at [233, 344] on div "Hi Marlena I am attaching the 2024/25 self assessment, which we have amended to…" at bounding box center [458, 321] width 464 height 138
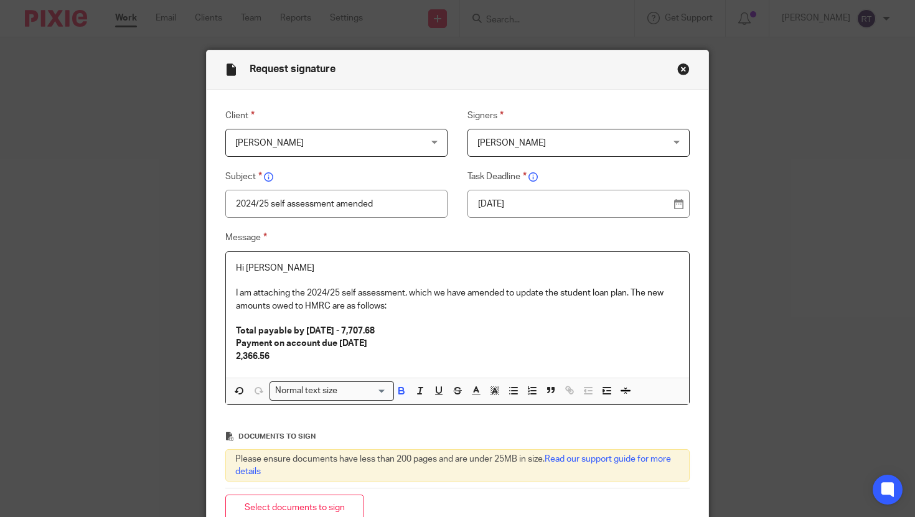
click at [232, 359] on div "Hi Marlena I am attaching the 2024/25 self assessment, which we have amended to…" at bounding box center [458, 315] width 464 height 126
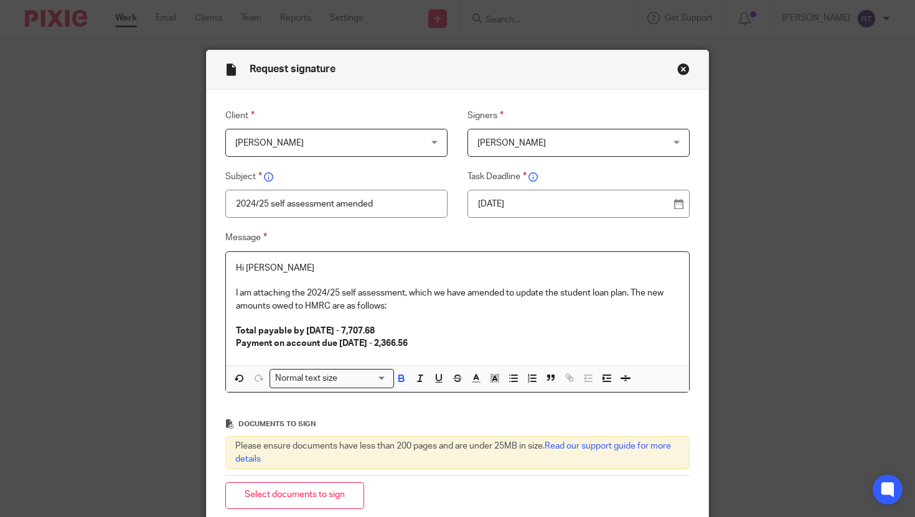
click at [459, 347] on p "Payment on account due 31 July 2026 - 2,366.56" at bounding box center [458, 343] width 444 height 12
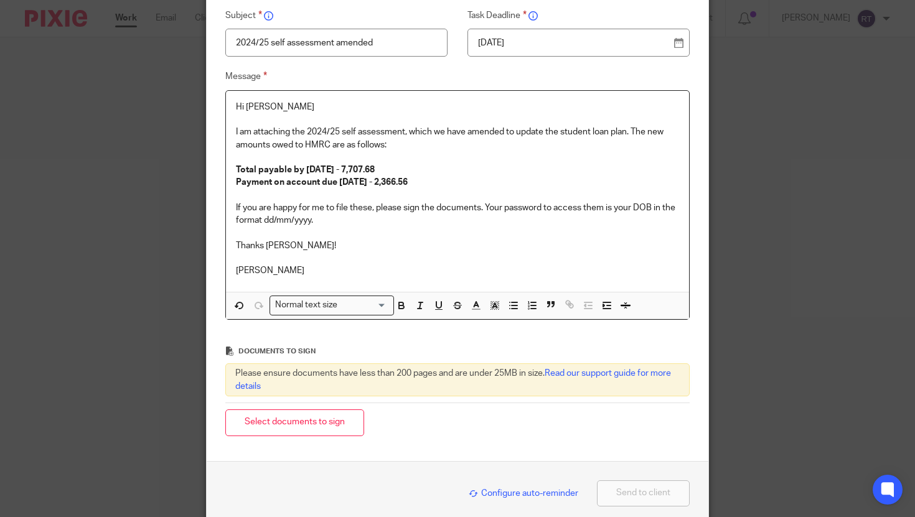
scroll to position [221, 0]
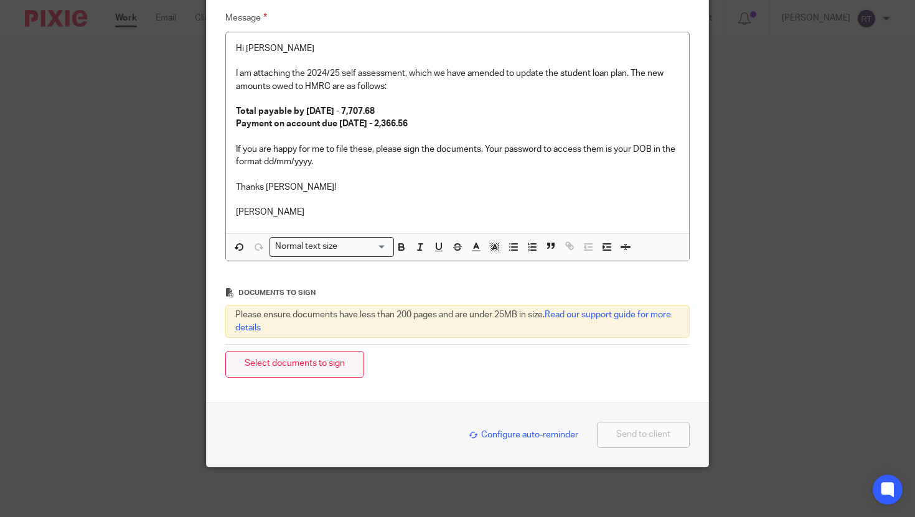
click at [312, 372] on button "Select documents to sign" at bounding box center [294, 364] width 139 height 27
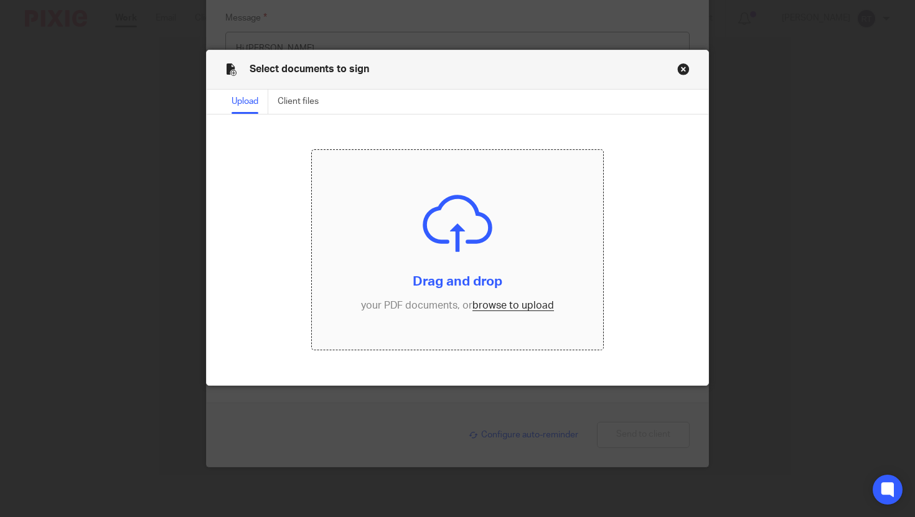
click at [504, 316] on input "file" at bounding box center [457, 250] width 291 height 200
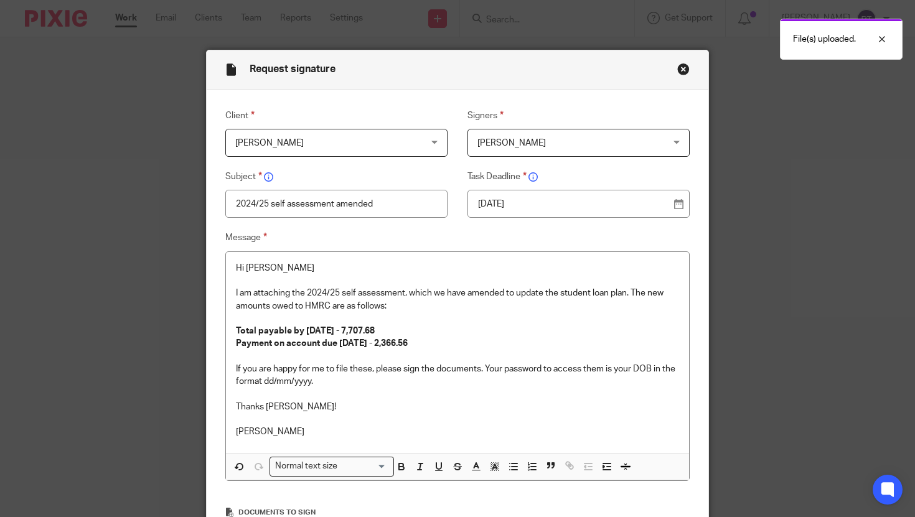
scroll to position [311, 0]
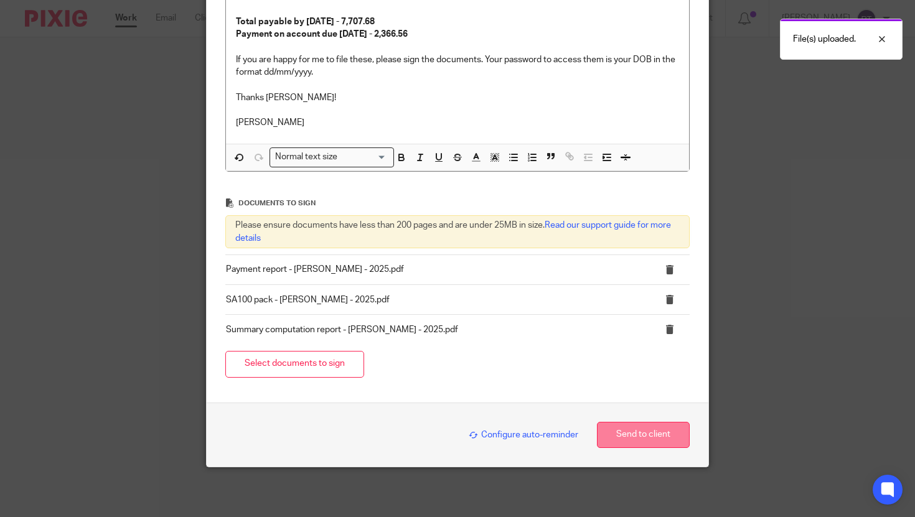
click at [634, 431] on button "Send to client" at bounding box center [643, 435] width 93 height 27
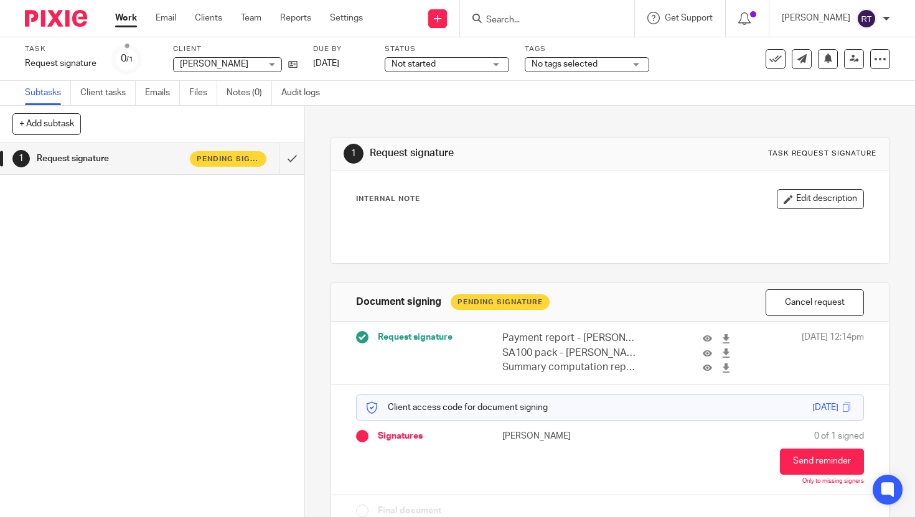
click at [618, 62] on span "No tags selected" at bounding box center [578, 64] width 93 height 13
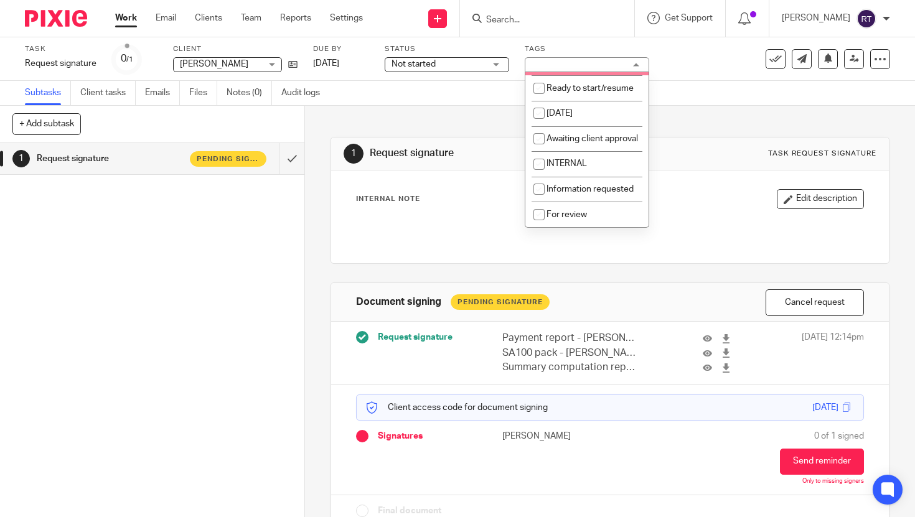
scroll to position [129, 0]
click at [577, 146] on li "Awaiting client approval" at bounding box center [586, 139] width 123 height 26
checkbox input "true"
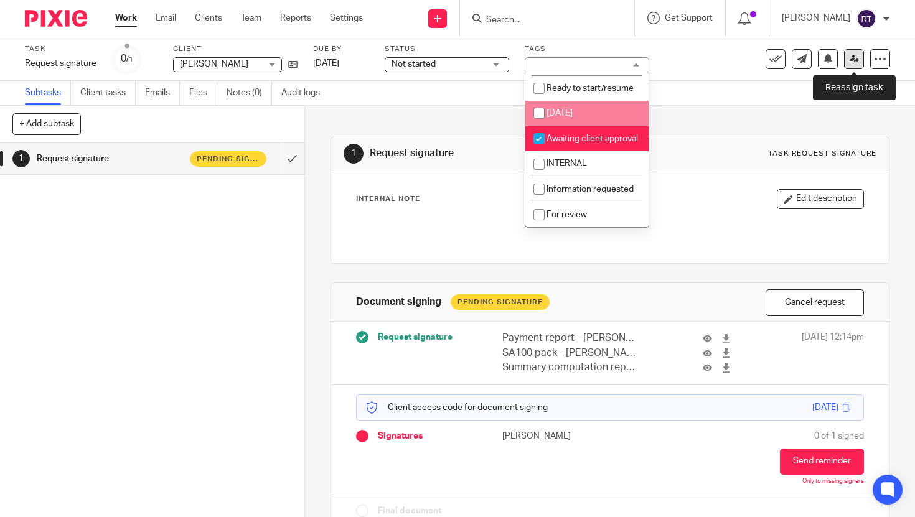
click at [848, 62] on link at bounding box center [854, 59] width 20 height 20
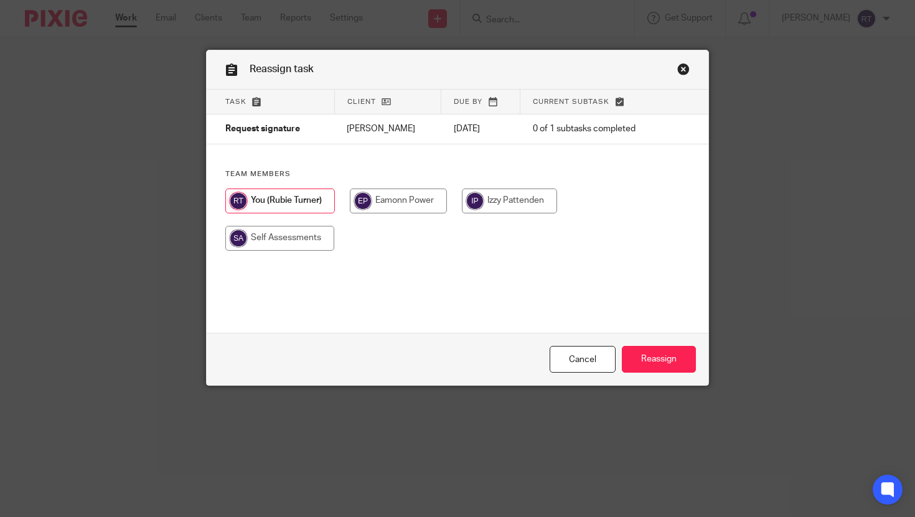
click at [291, 253] on div at bounding box center [457, 226] width 465 height 75
click at [284, 241] on input "radio" at bounding box center [279, 238] width 109 height 25
radio input "true"
click at [638, 344] on div "Cancel Reassign" at bounding box center [458, 359] width 502 height 52
click at [645, 357] on input "Reassign" at bounding box center [659, 359] width 74 height 27
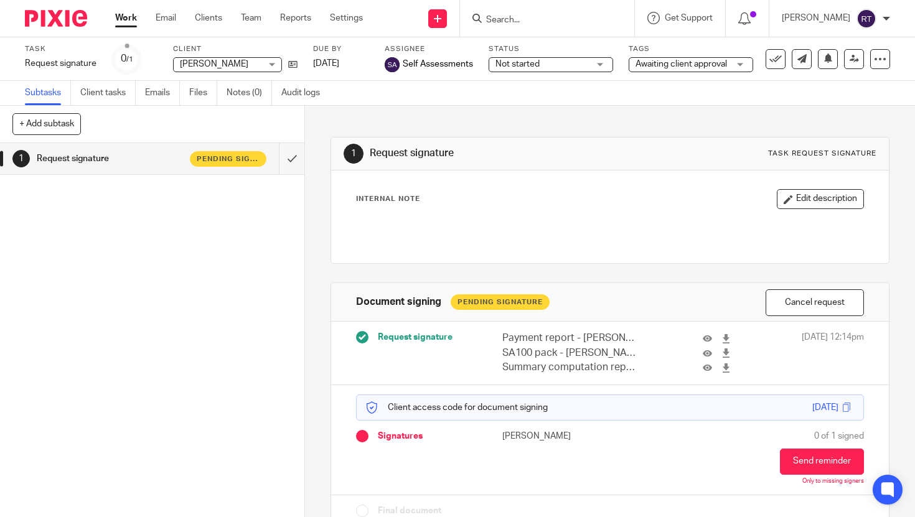
click at [130, 19] on link "Work" at bounding box center [126, 18] width 22 height 12
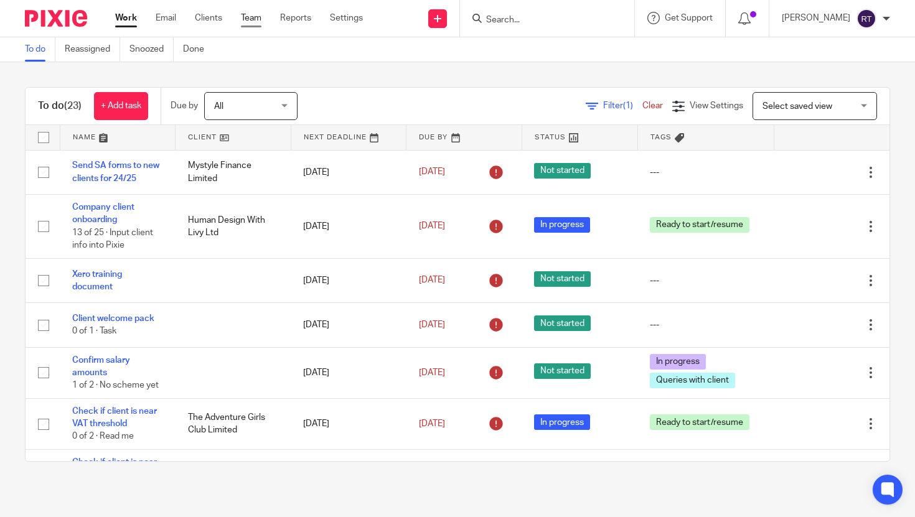
click at [246, 19] on link "Team" at bounding box center [251, 18] width 21 height 12
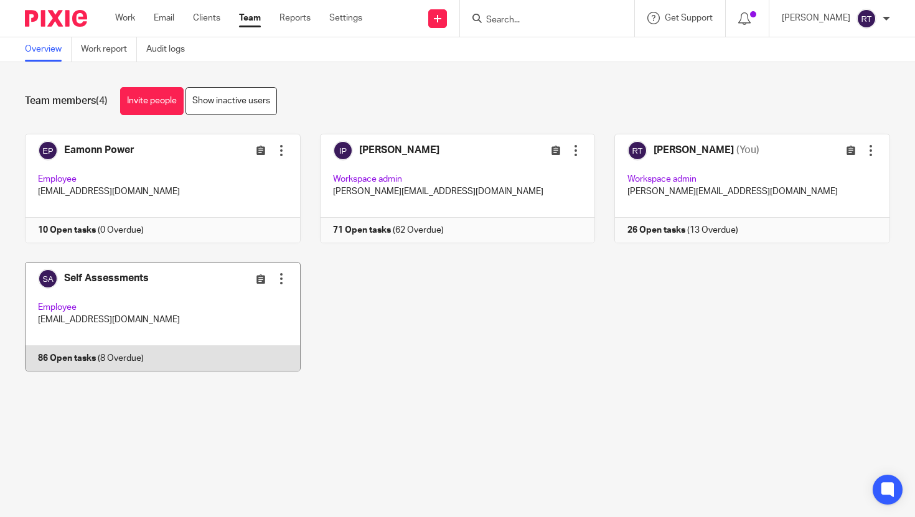
click at [168, 311] on link at bounding box center [153, 317] width 295 height 110
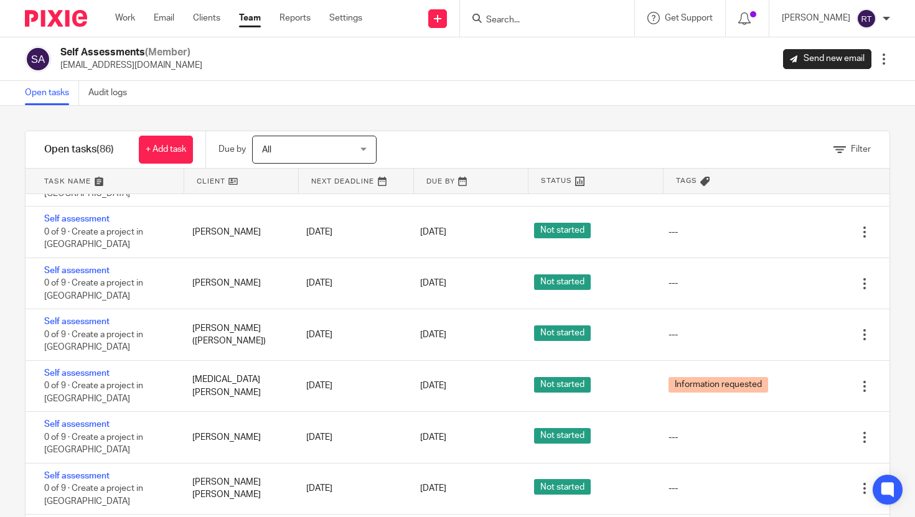
scroll to position [880, 0]
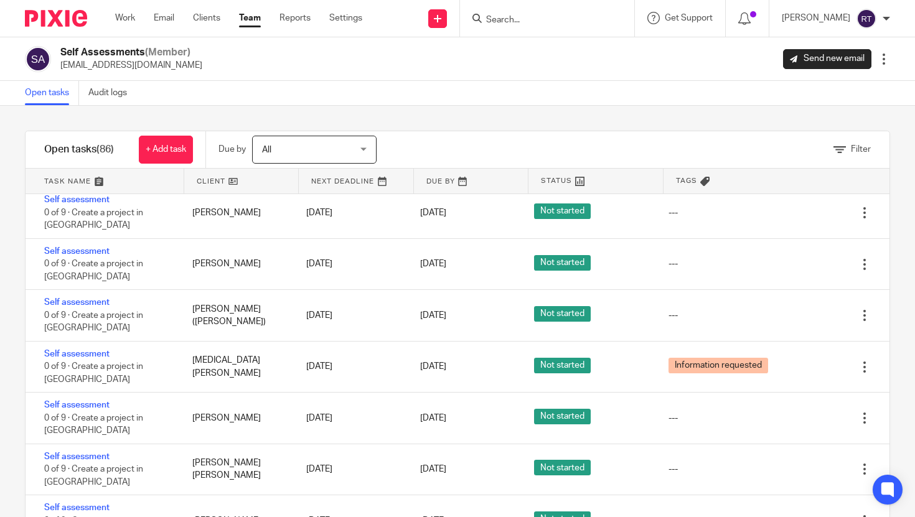
click at [532, 15] on input "Search" at bounding box center [541, 20] width 112 height 11
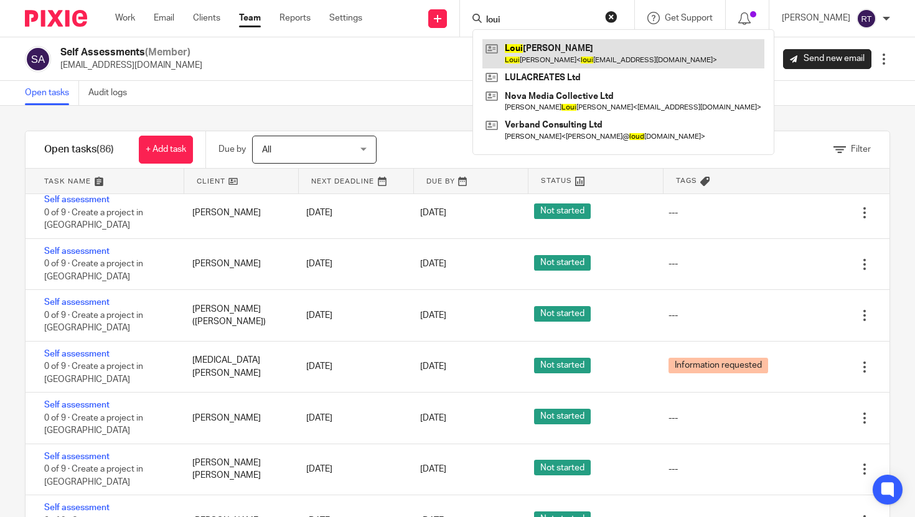
type input "loui"
click at [539, 49] on link at bounding box center [623, 53] width 282 height 29
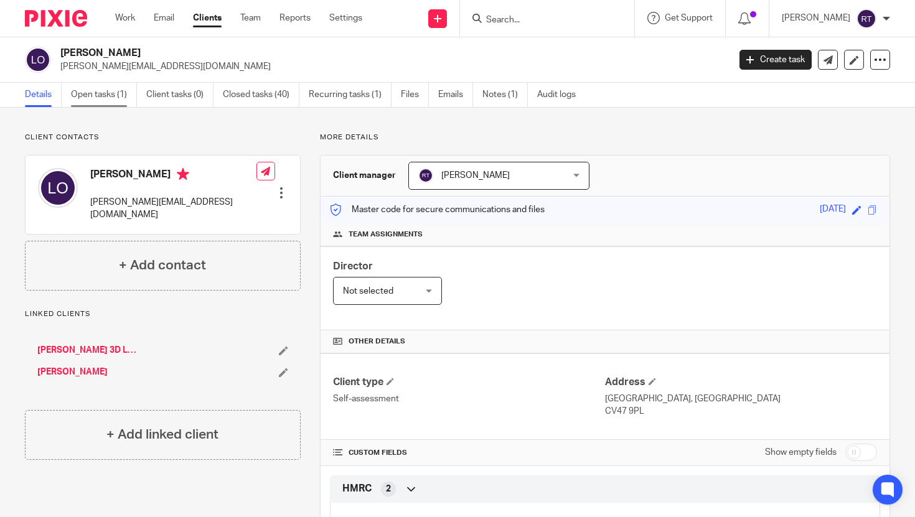
click at [96, 95] on link "Open tasks (1)" at bounding box center [104, 95] width 66 height 24
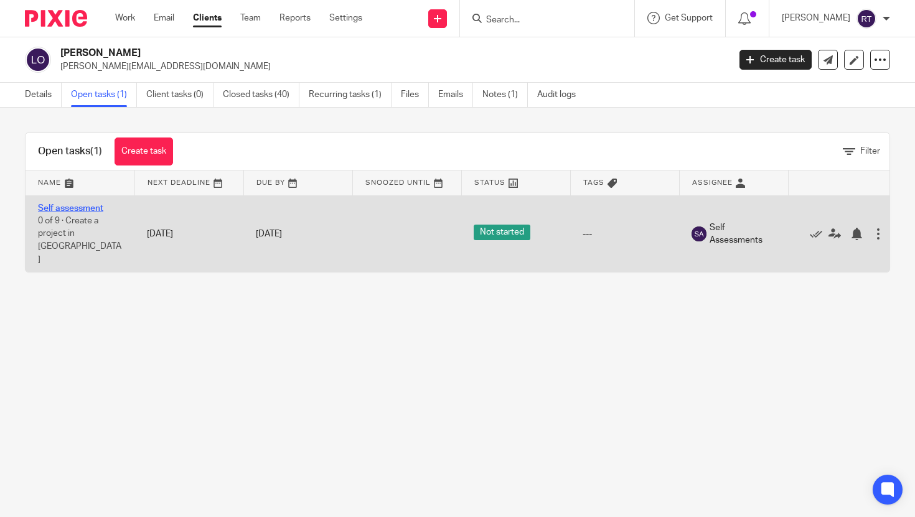
click at [89, 205] on link "Self assessment" at bounding box center [70, 208] width 65 height 9
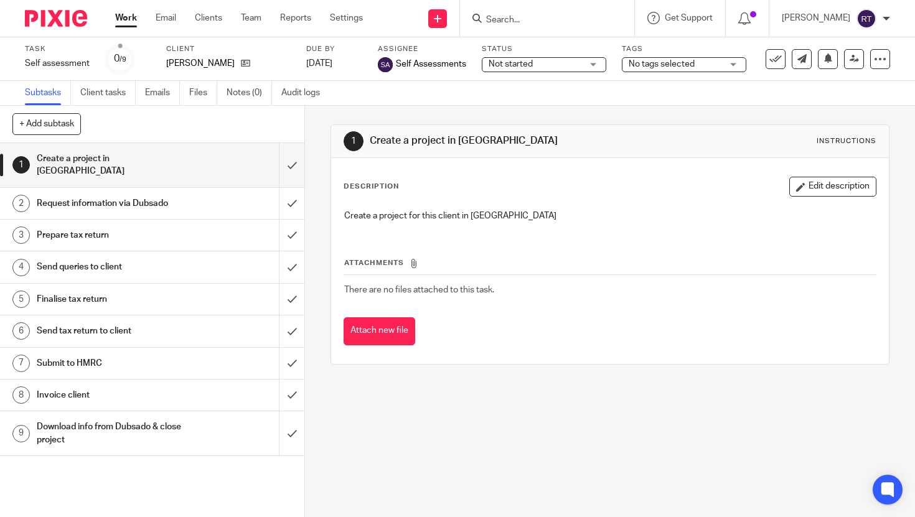
click at [536, 20] on input "Search" at bounding box center [541, 20] width 112 height 11
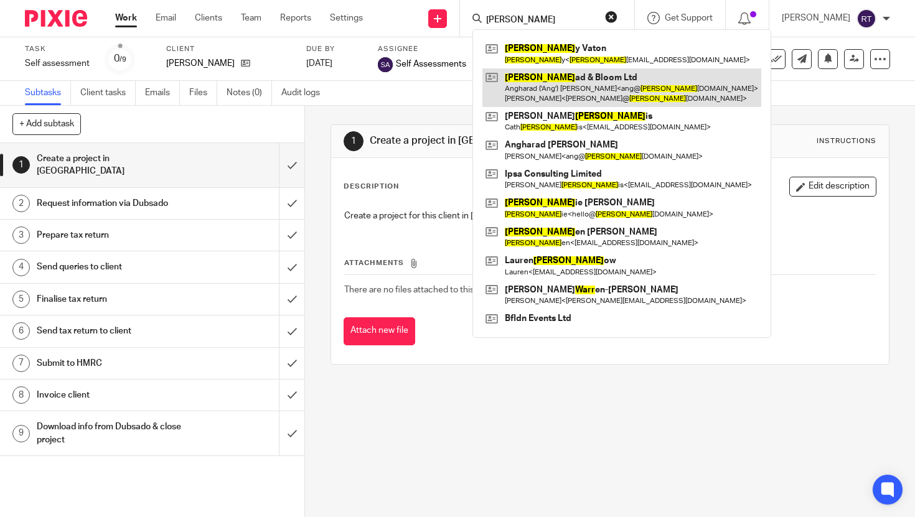
type input "harr"
click at [563, 72] on link at bounding box center [621, 87] width 279 height 39
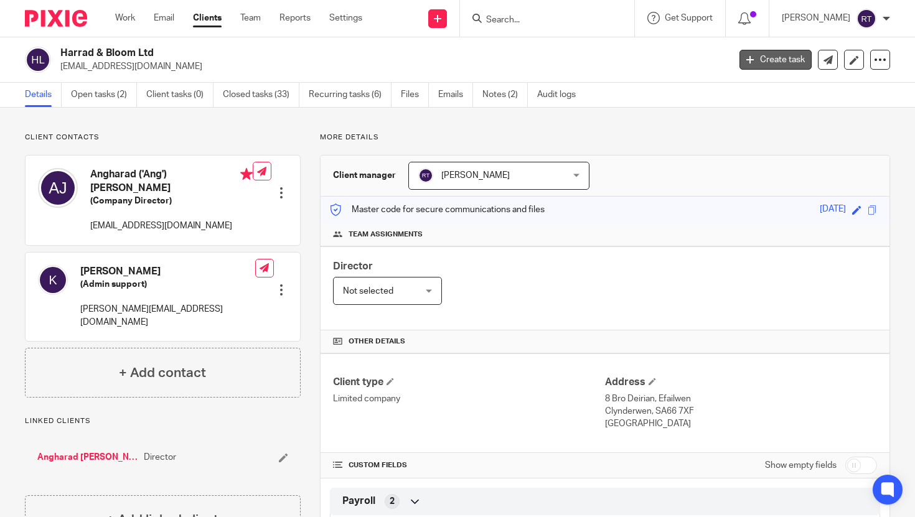
click at [753, 68] on link "Create task" at bounding box center [775, 60] width 72 height 20
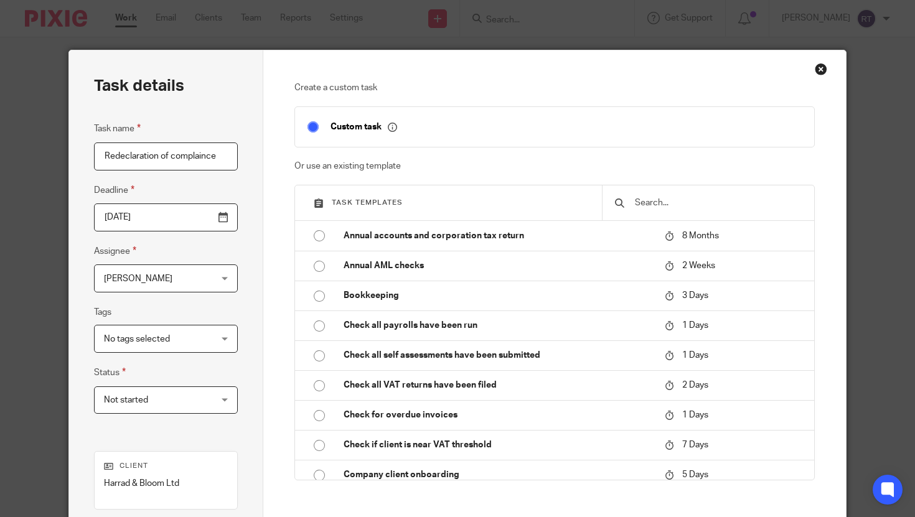
type input "Redeclaration of complaince"
click at [184, 264] on fieldset "Assignee [PERSON_NAME] [PERSON_NAME] Client manager Eamonn Power [PERSON_NAME] …" at bounding box center [166, 268] width 144 height 49
click at [172, 283] on span "[PERSON_NAME]" at bounding box center [157, 278] width 106 height 26
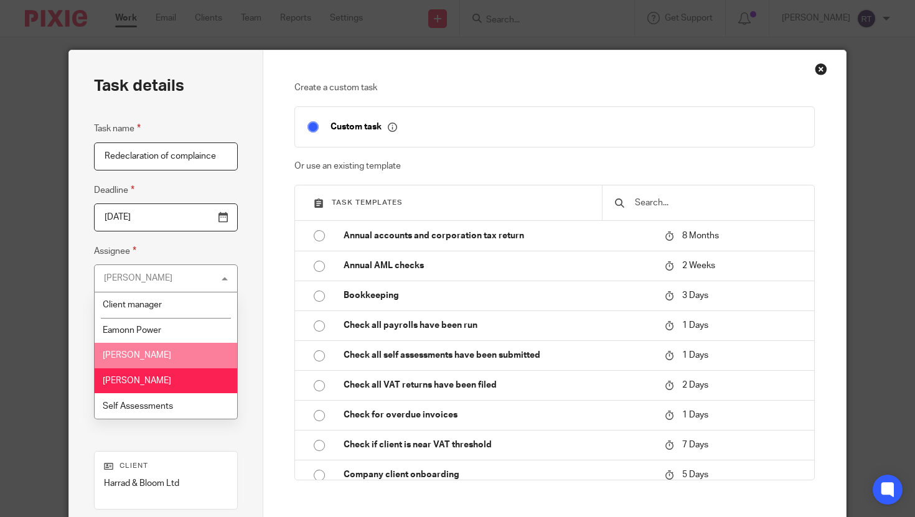
click at [151, 368] on li "[PERSON_NAME]" at bounding box center [166, 356] width 143 height 26
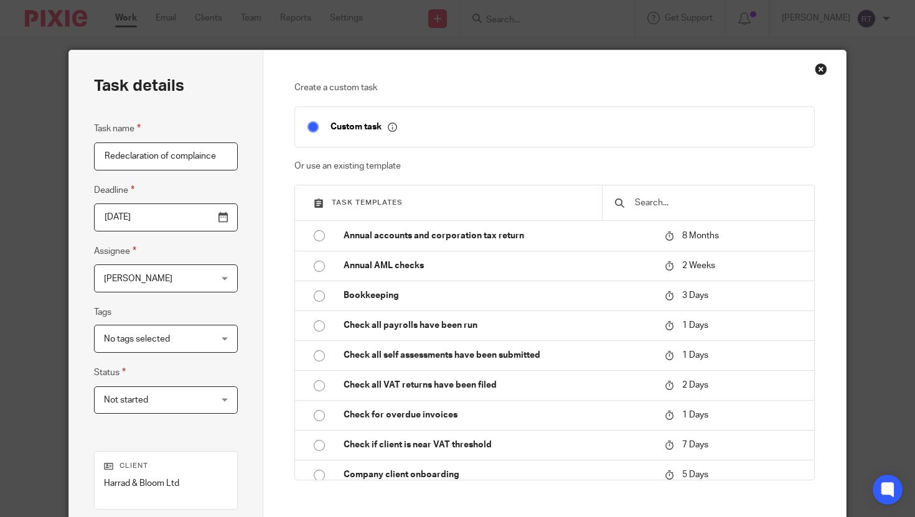
click at [144, 397] on span "Not started" at bounding box center [126, 400] width 44 height 9
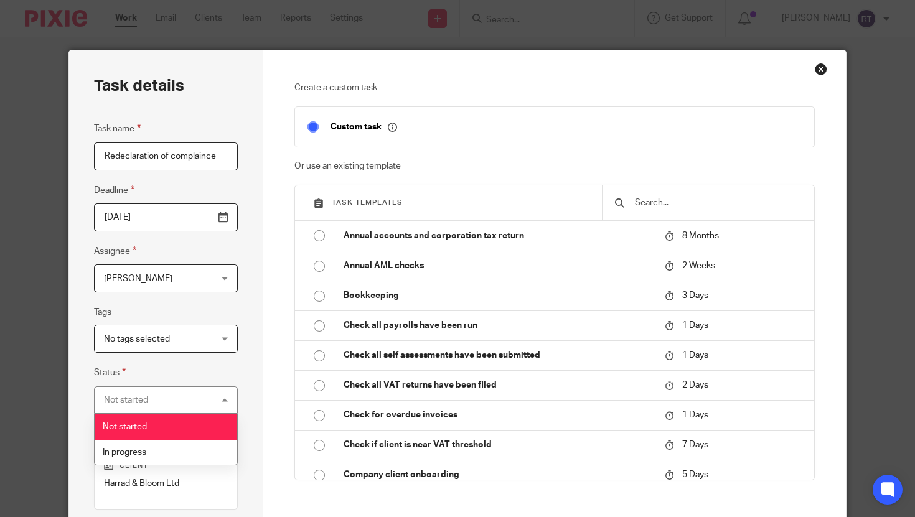
click at [153, 364] on div "Task name Redeclaration of complaince Deadline [DATE] Assignee [PERSON_NAME] [P…" at bounding box center [166, 273] width 144 height 305
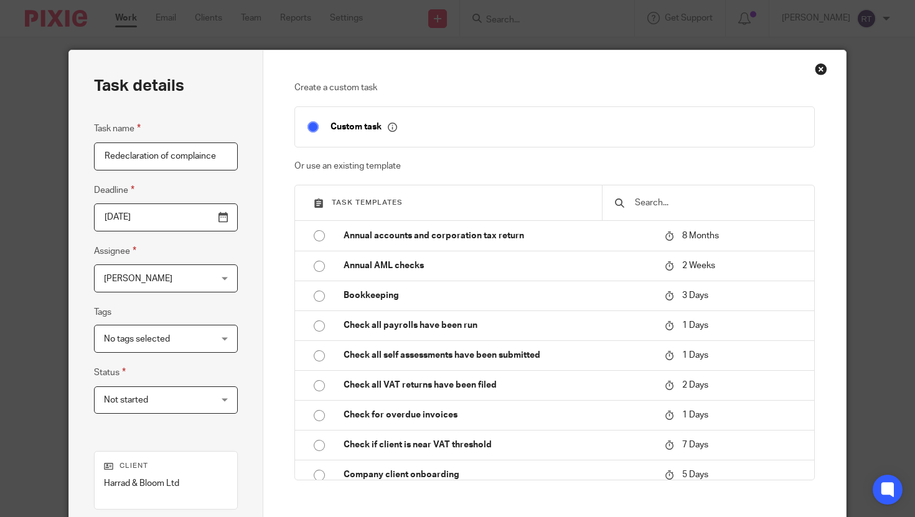
click at [148, 344] on span "No tags selected" at bounding box center [137, 339] width 66 height 9
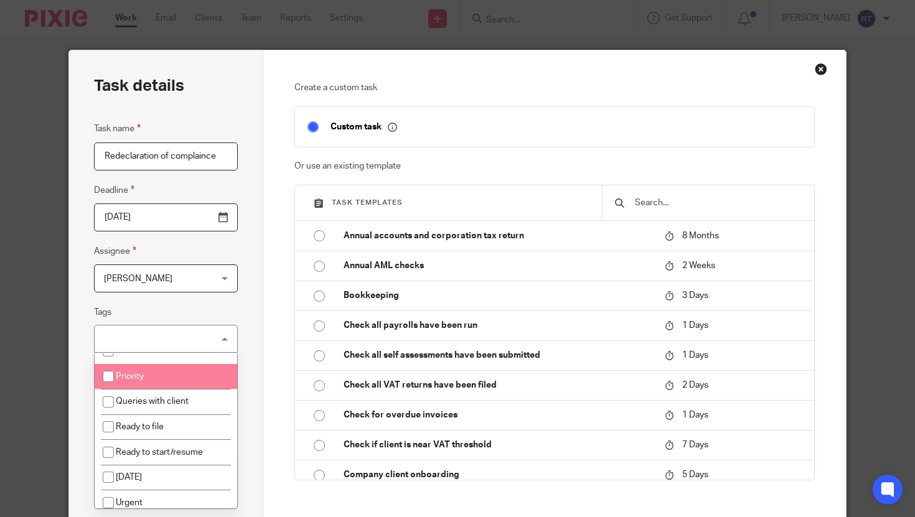
scroll to position [129, 0]
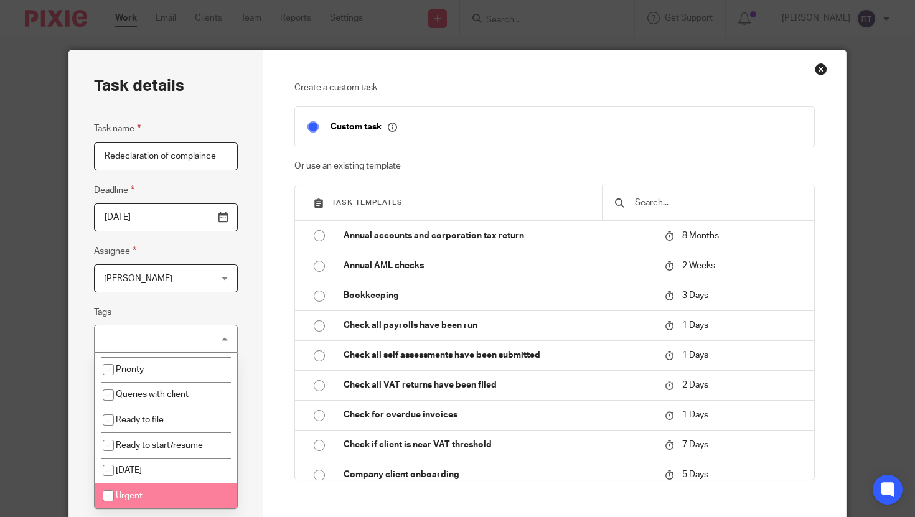
click at [139, 484] on li "Urgent" at bounding box center [166, 496] width 143 height 26
checkbox input "true"
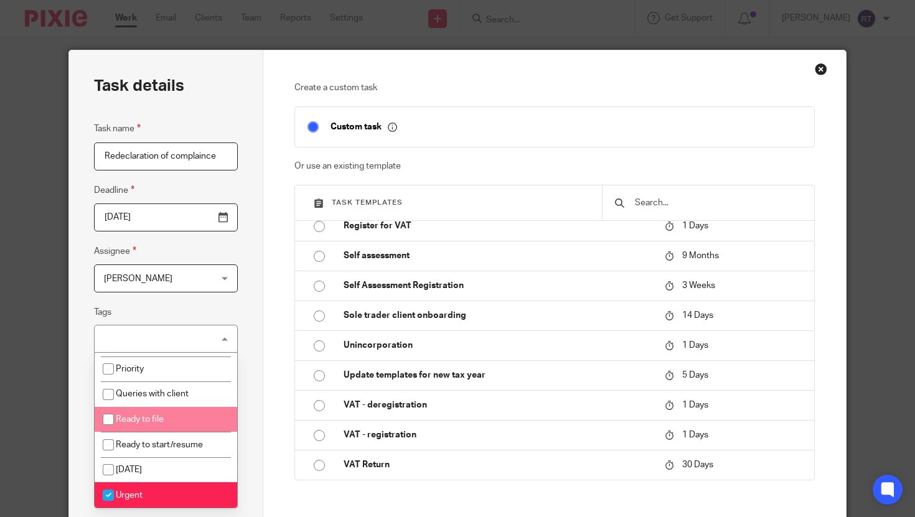
scroll to position [177, 0]
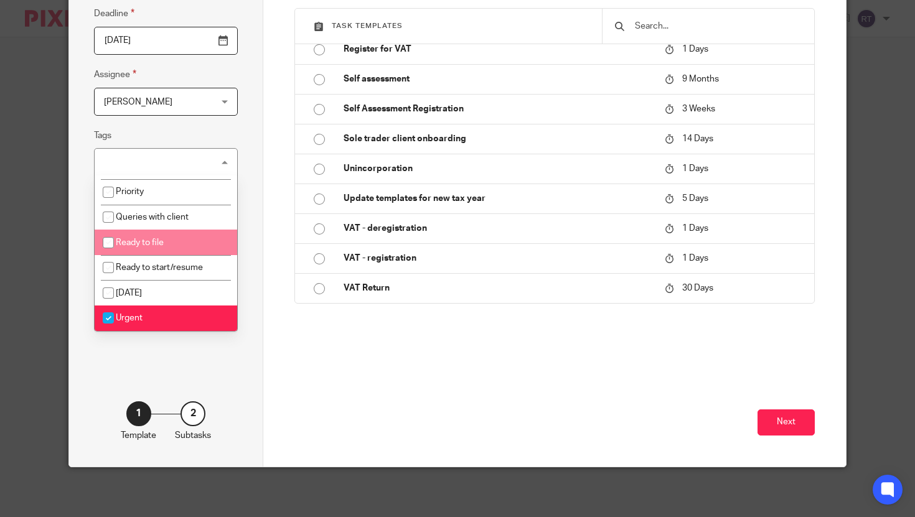
click at [815, 415] on div "Create a custom task Custom task Or use an existing template Task templates Ann…" at bounding box center [554, 170] width 583 height 593
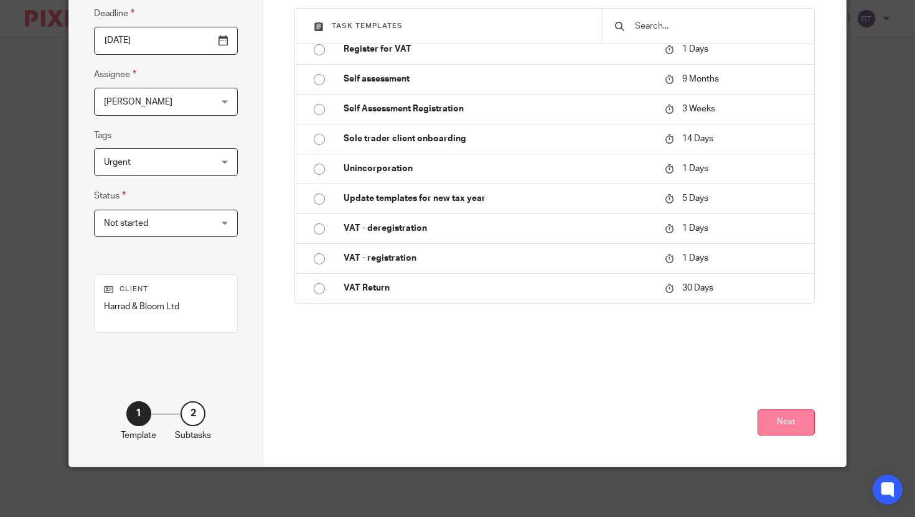
click at [796, 421] on button "Next" at bounding box center [786, 423] width 57 height 27
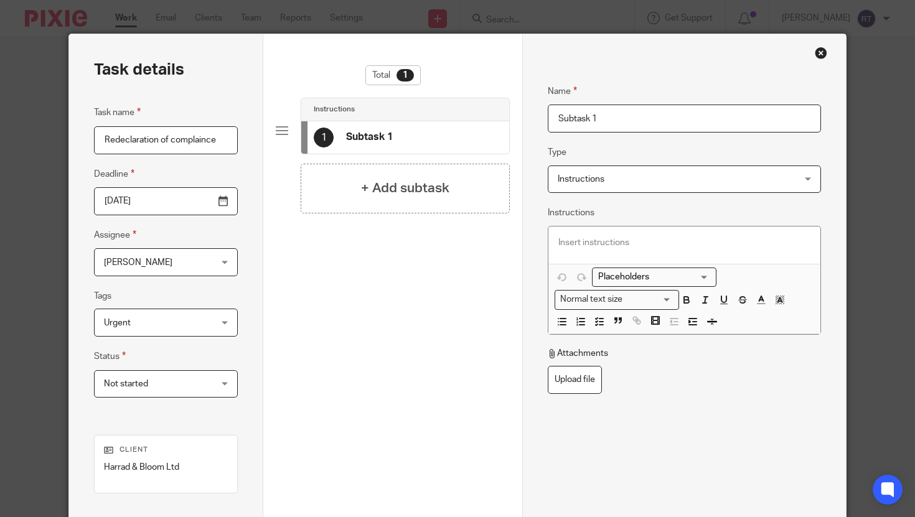
scroll to position [0, 0]
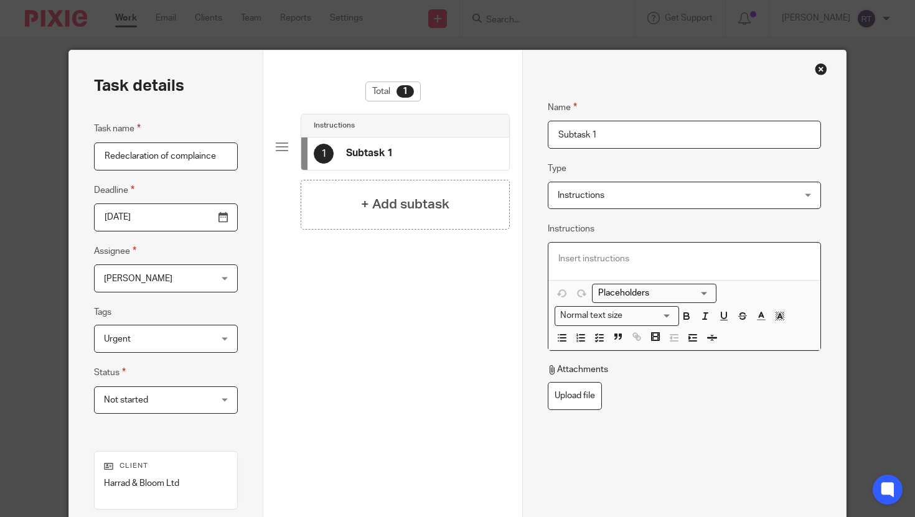
click at [617, 252] on div at bounding box center [684, 261] width 272 height 37
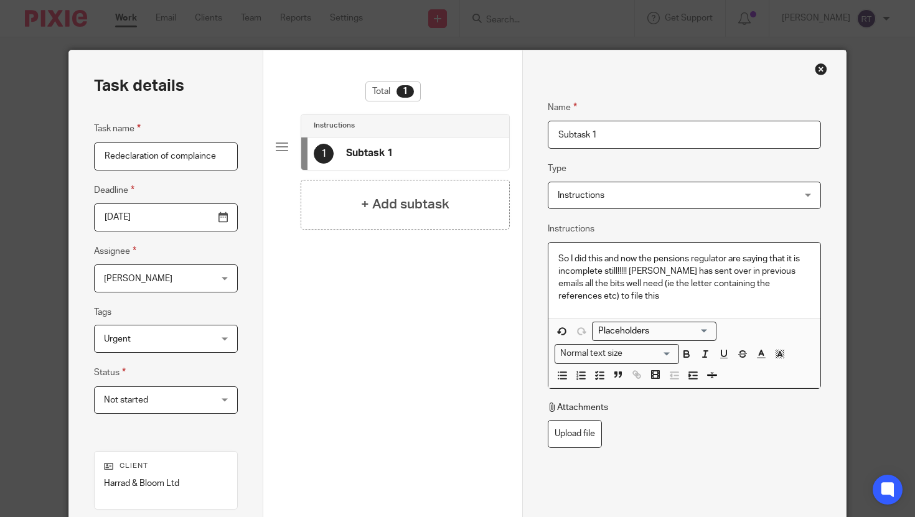
scroll to position [177, 0]
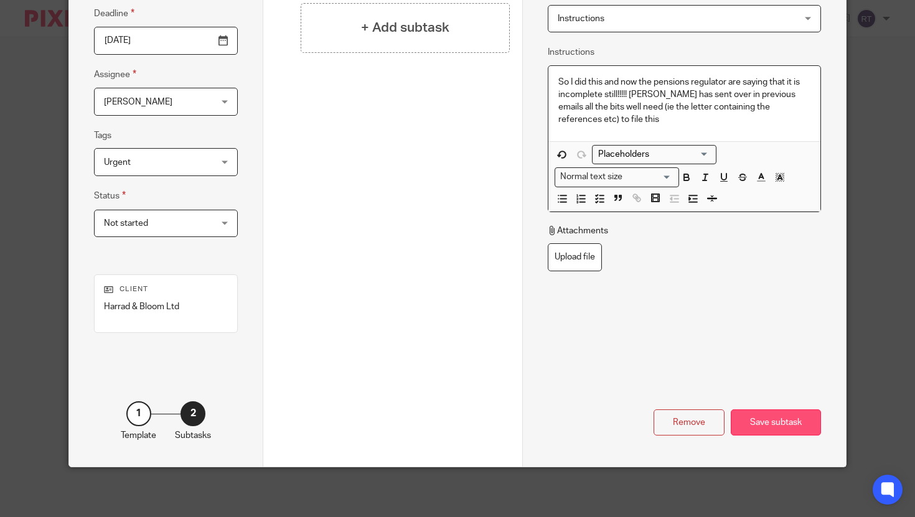
click at [761, 418] on div "Save subtask" at bounding box center [776, 423] width 90 height 27
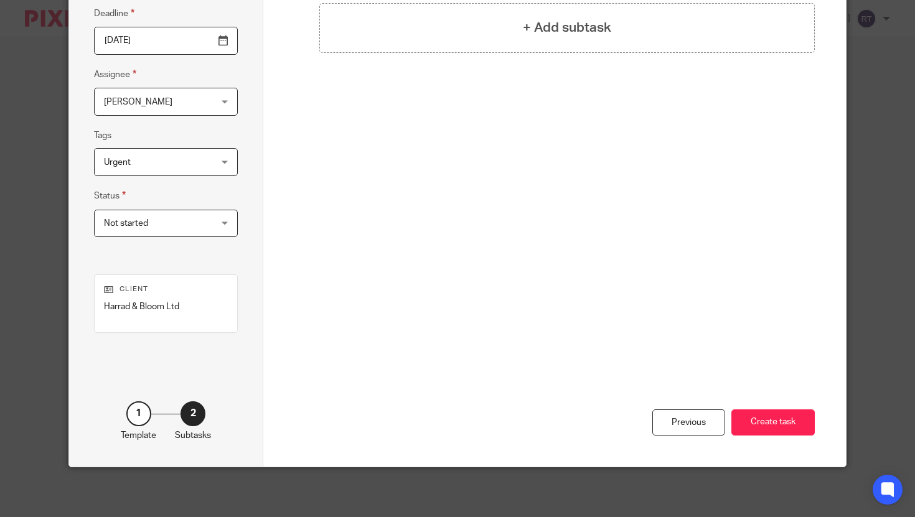
click at [761, 418] on button "Create task" at bounding box center [772, 423] width 83 height 27
